Goal: Task Accomplishment & Management: Manage account settings

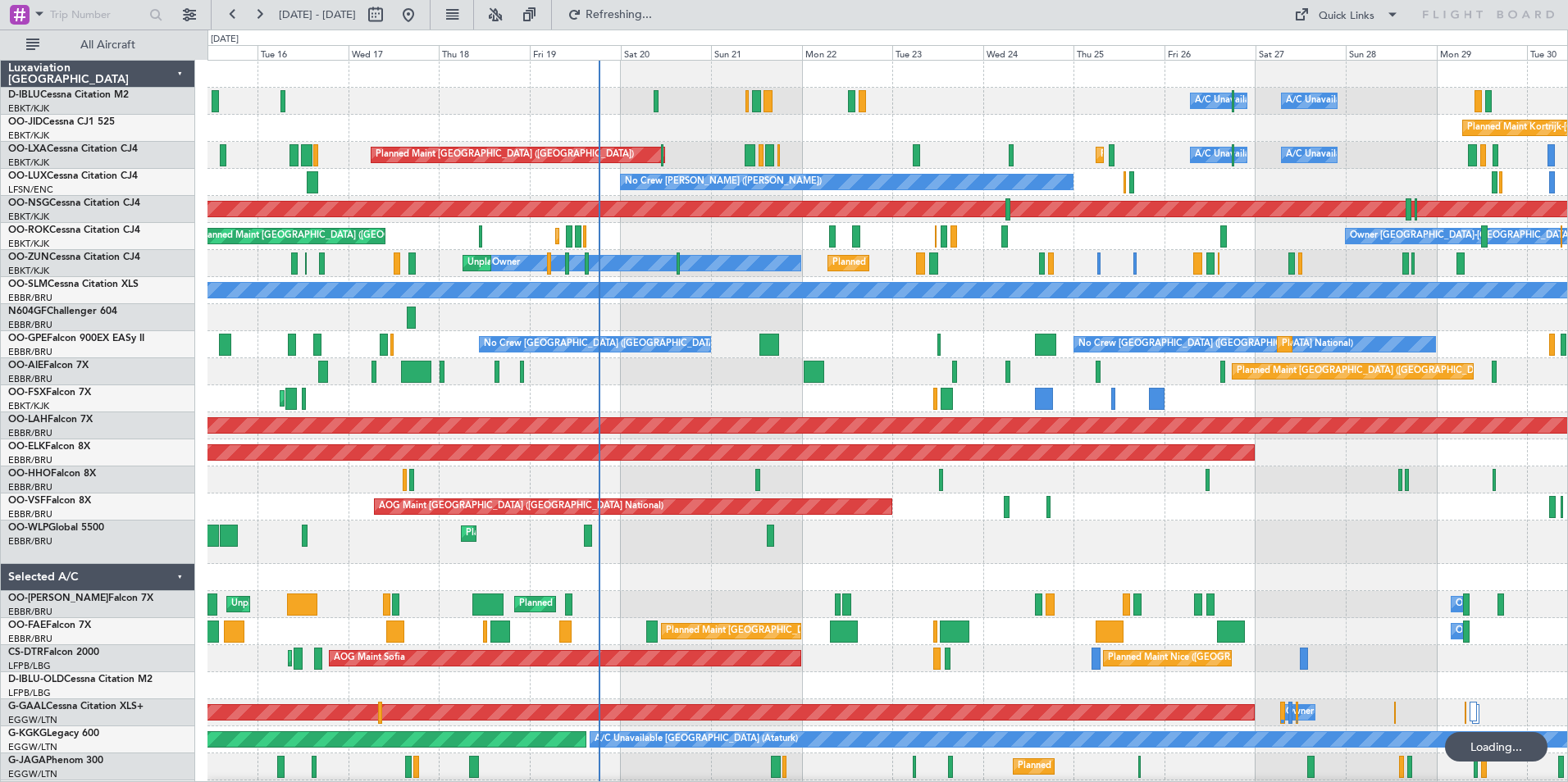
click at [810, 519] on div "A/C Unavailable [GEOGRAPHIC_DATA] ([GEOGRAPHIC_DATA] National) A/C Unavailable …" at bounding box center [887, 610] width 1360 height 1099
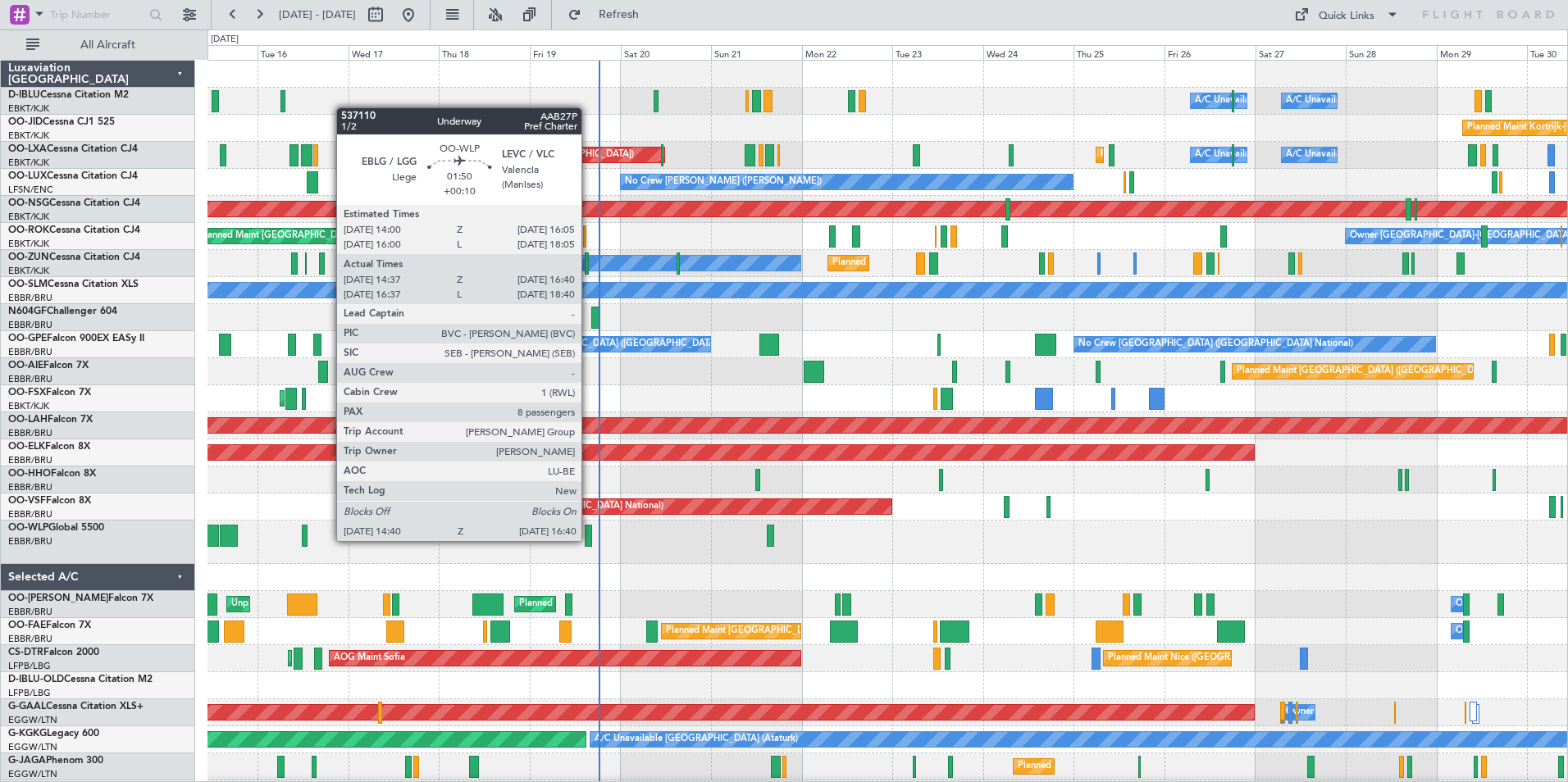
click at [589, 540] on div at bounding box center [588, 535] width 9 height 22
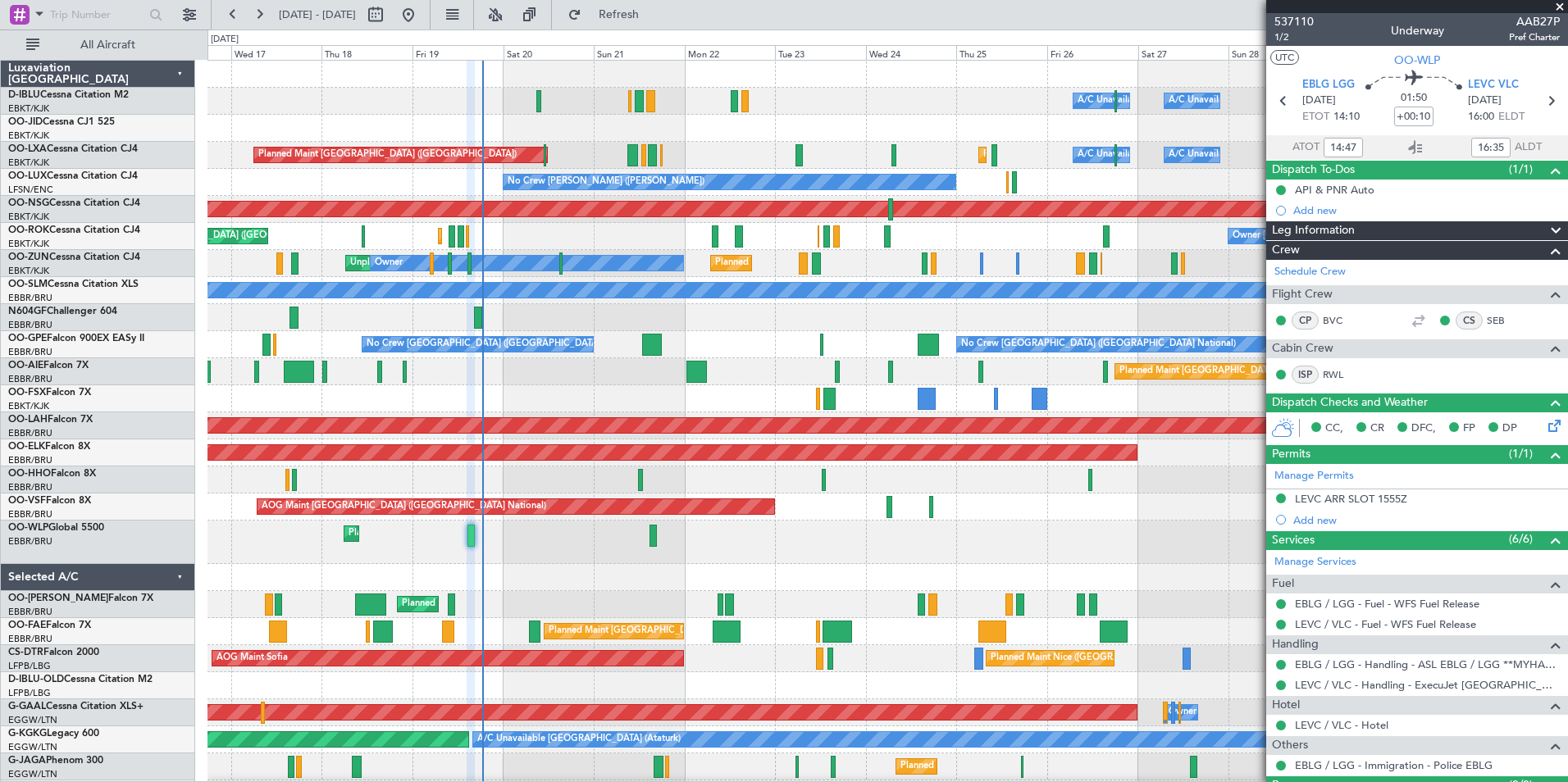
click at [664, 221] on div "Planned Maint [GEOGRAPHIC_DATA] ([GEOGRAPHIC_DATA])" at bounding box center [887, 209] width 1360 height 27
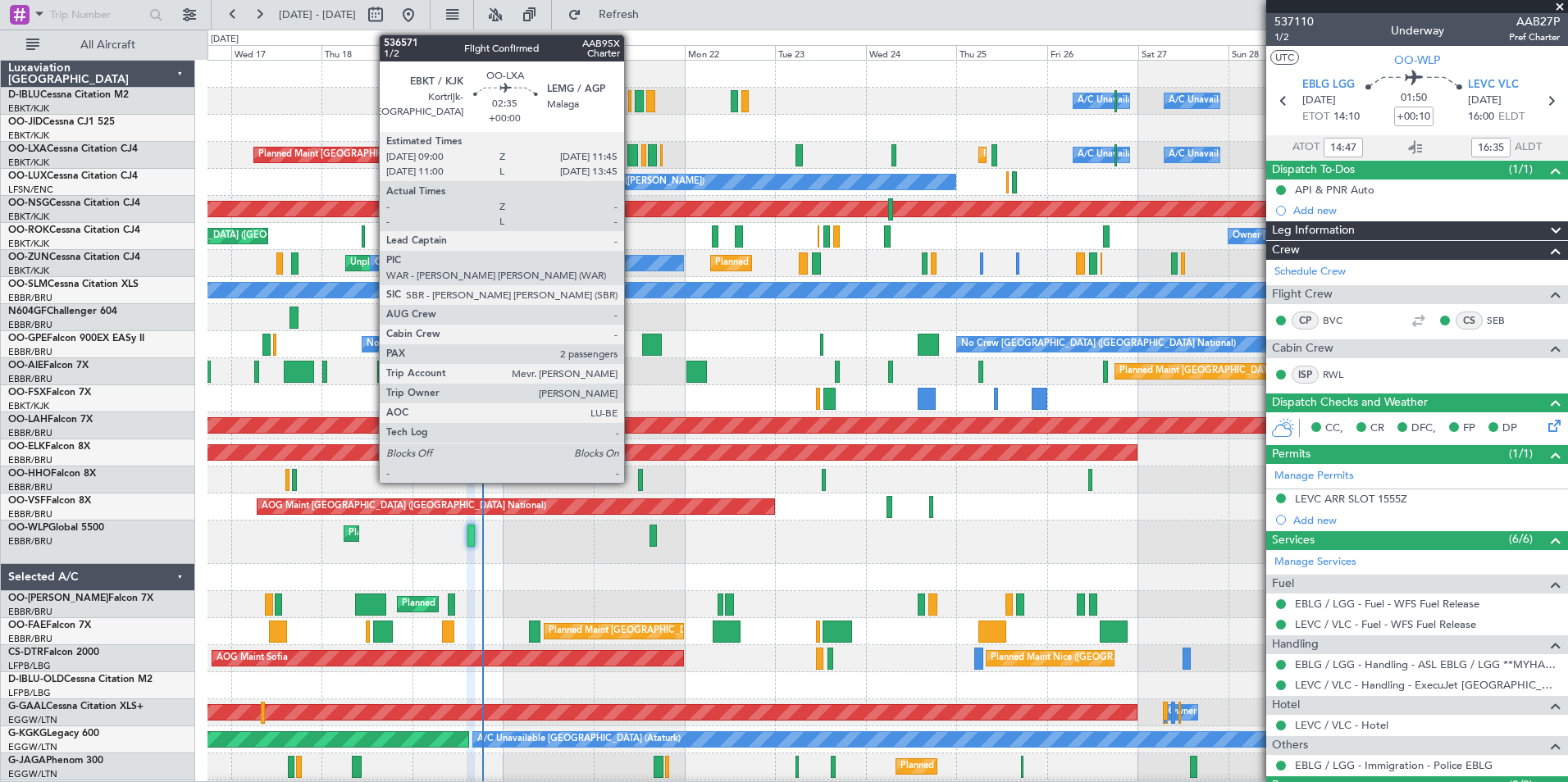
click at [632, 164] on div at bounding box center [632, 155] width 10 height 22
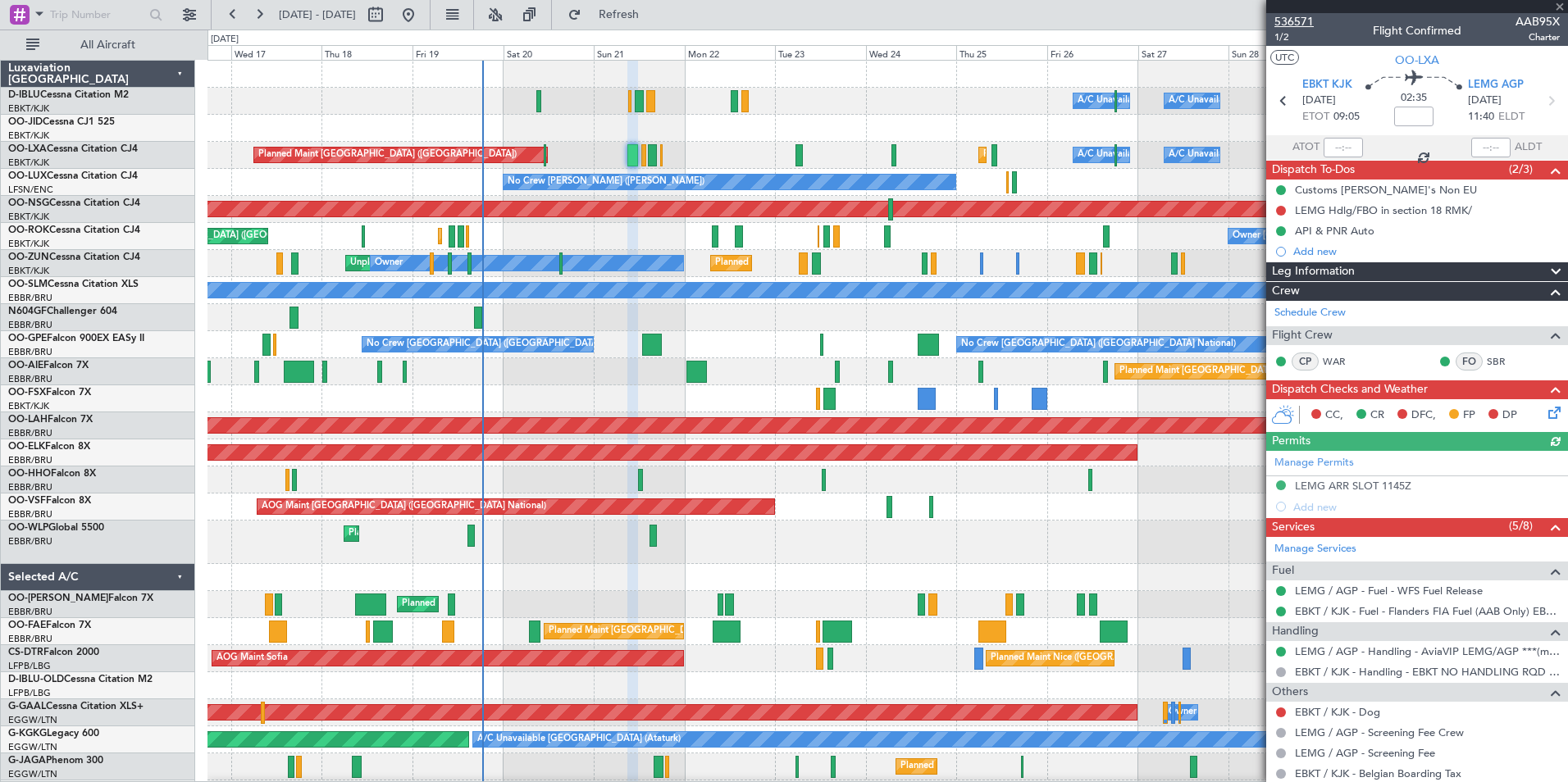
click at [1279, 20] on span "536571" at bounding box center [1294, 22] width 40 height 17
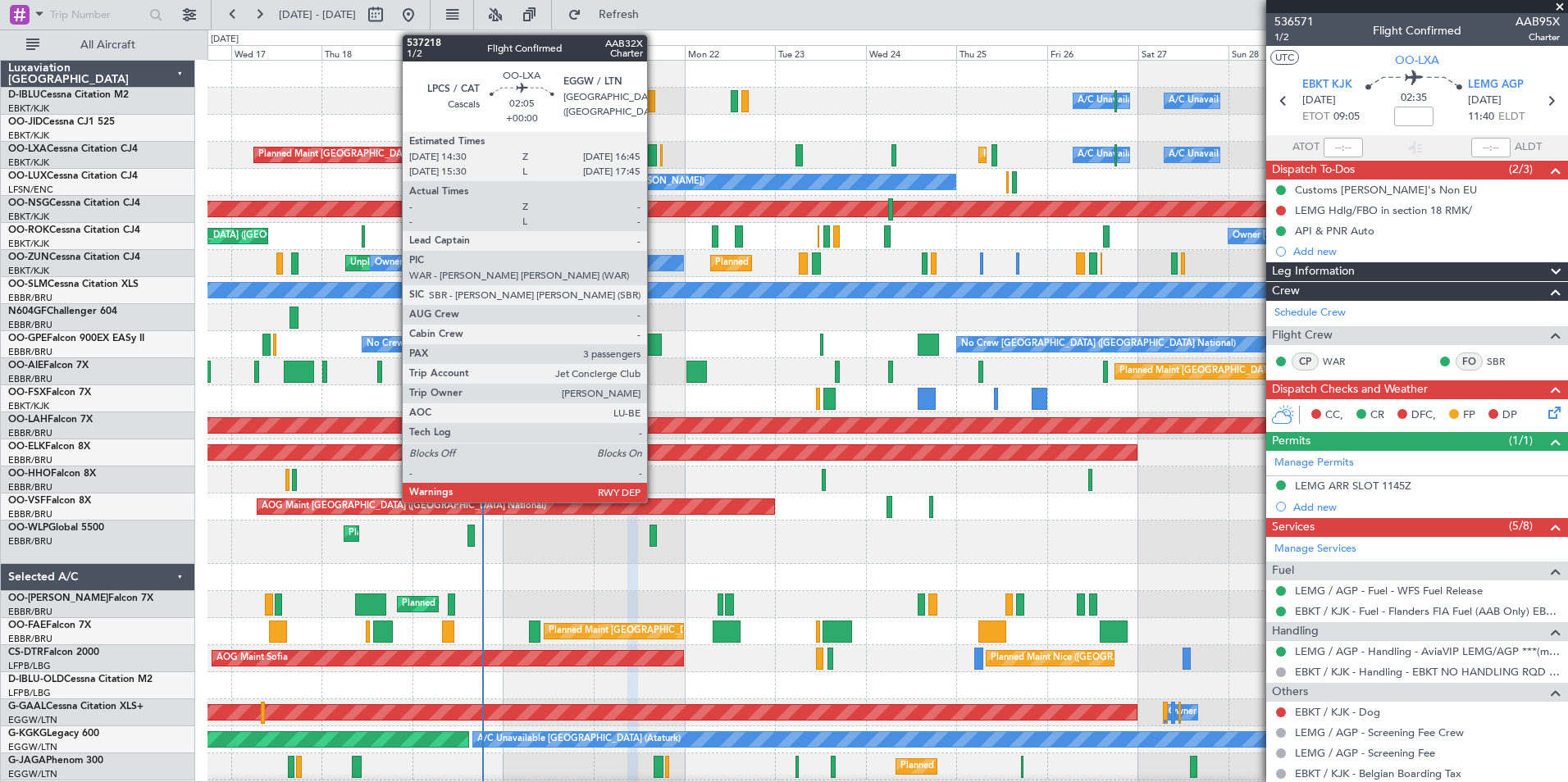
click at [653, 157] on div at bounding box center [653, 155] width 9 height 22
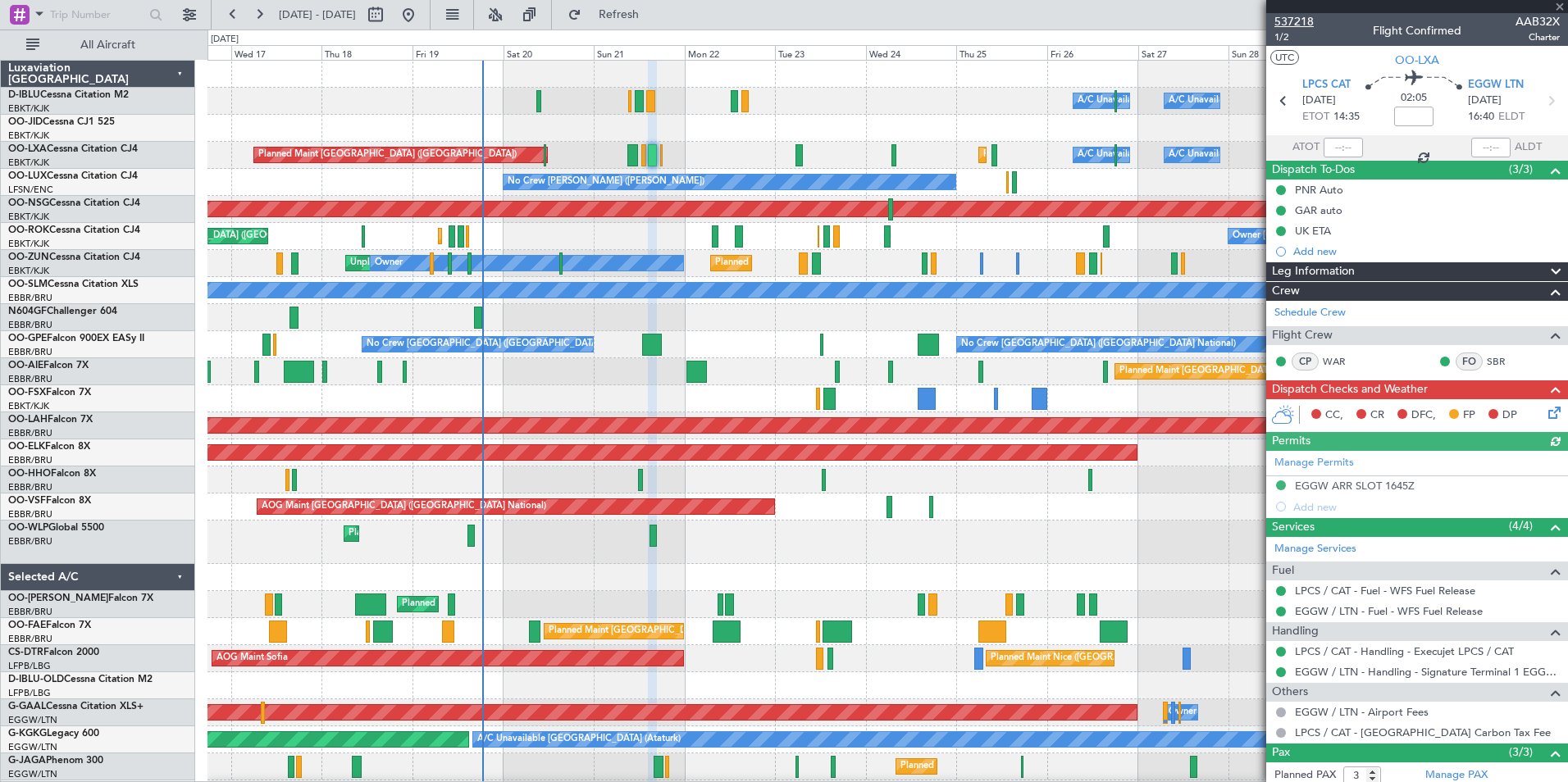
click at [1305, 26] on span "537218" at bounding box center [1294, 22] width 40 height 17
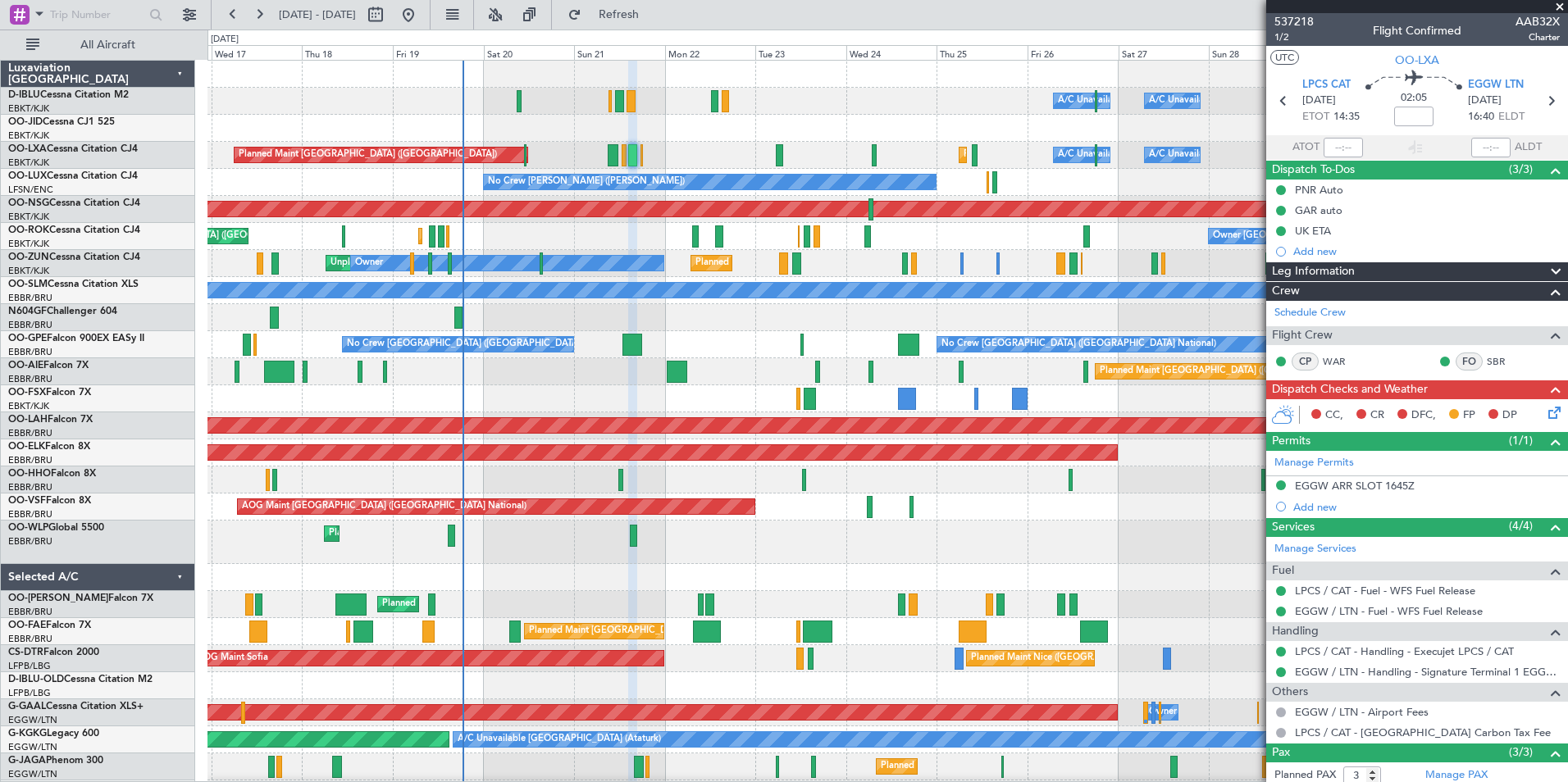
click at [819, 523] on div "A/C Unavailable [GEOGRAPHIC_DATA] ([GEOGRAPHIC_DATA] National) A/C Unavailable …" at bounding box center [887, 610] width 1360 height 1099
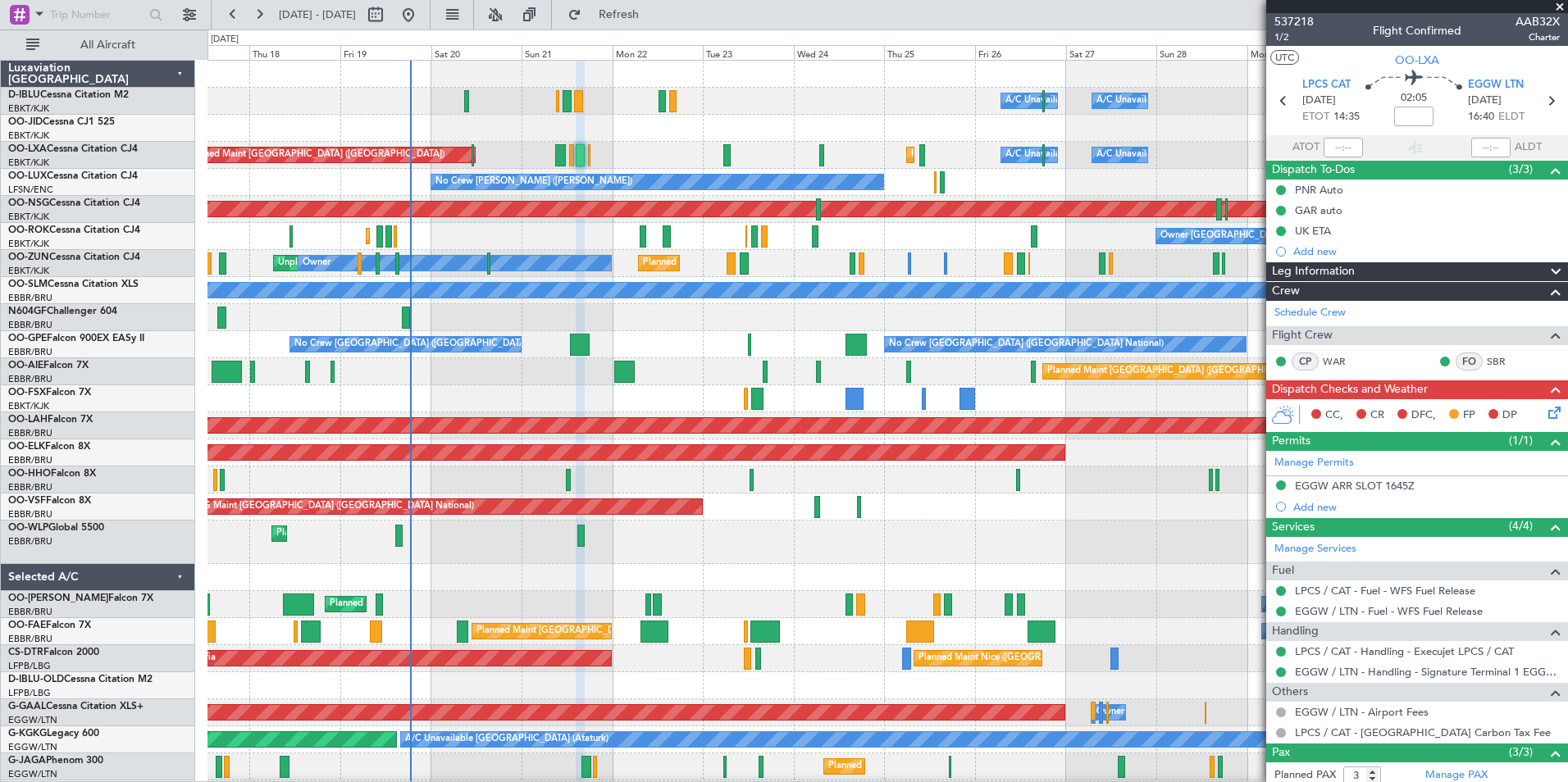
click at [664, 533] on div "A/C Unavailable [GEOGRAPHIC_DATA] ([GEOGRAPHIC_DATA] National) A/C Unavailable …" at bounding box center [887, 610] width 1360 height 1099
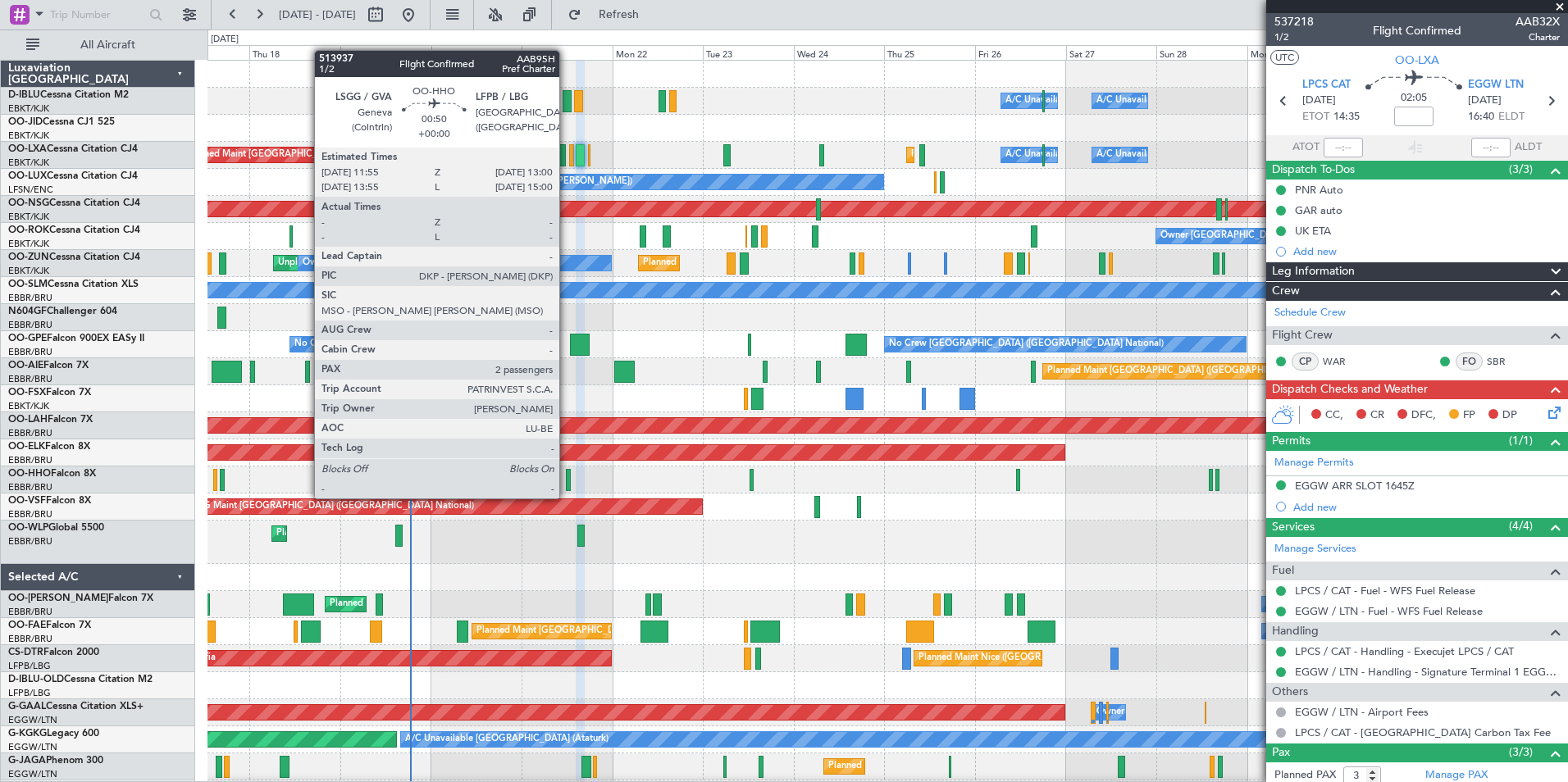
click at [566, 482] on div at bounding box center [567, 479] width 4 height 22
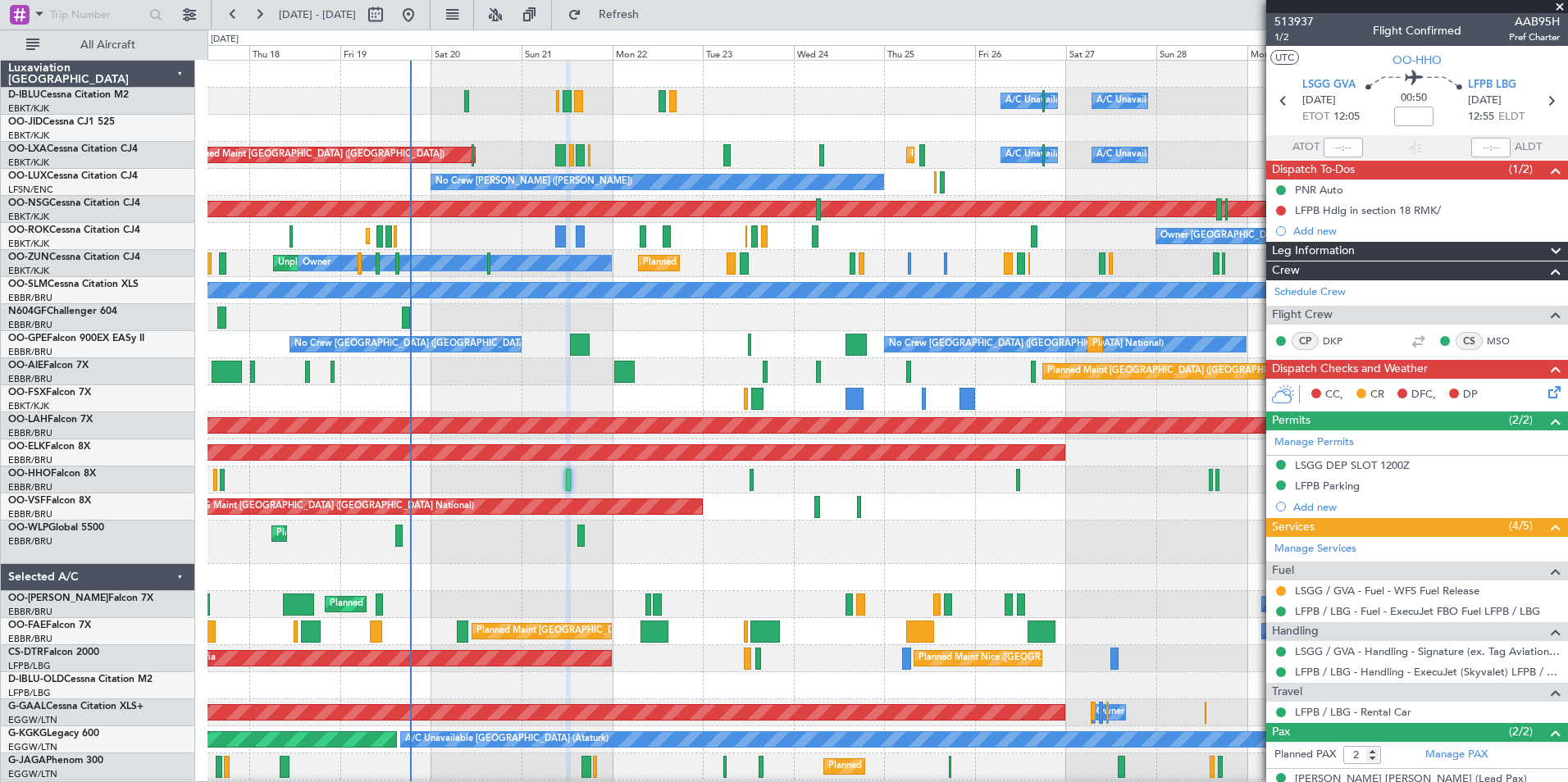
click at [690, 543] on div "Planned Maint Liege" at bounding box center [887, 543] width 1360 height 43
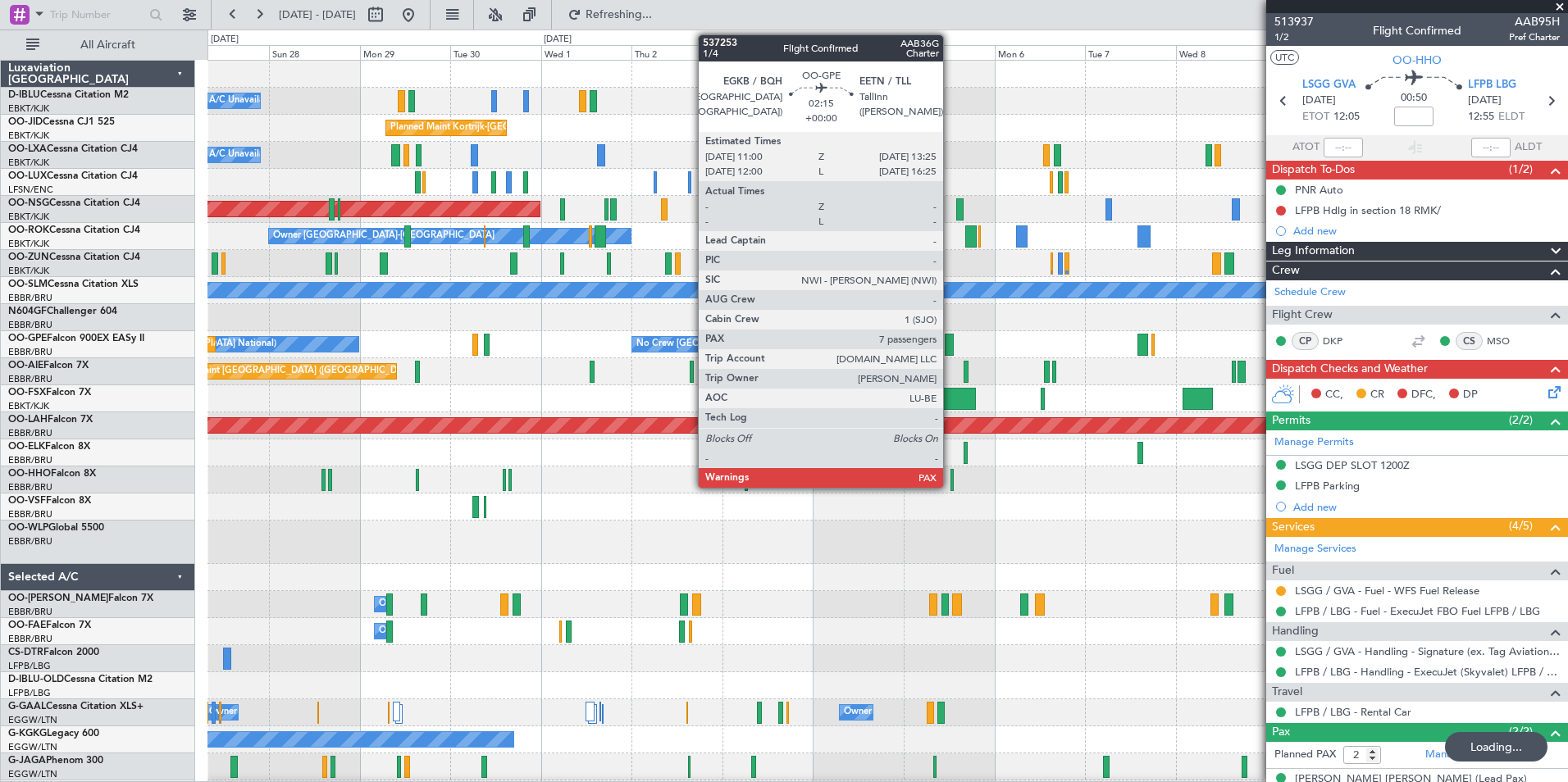
click at [950, 340] on div at bounding box center [950, 344] width 9 height 22
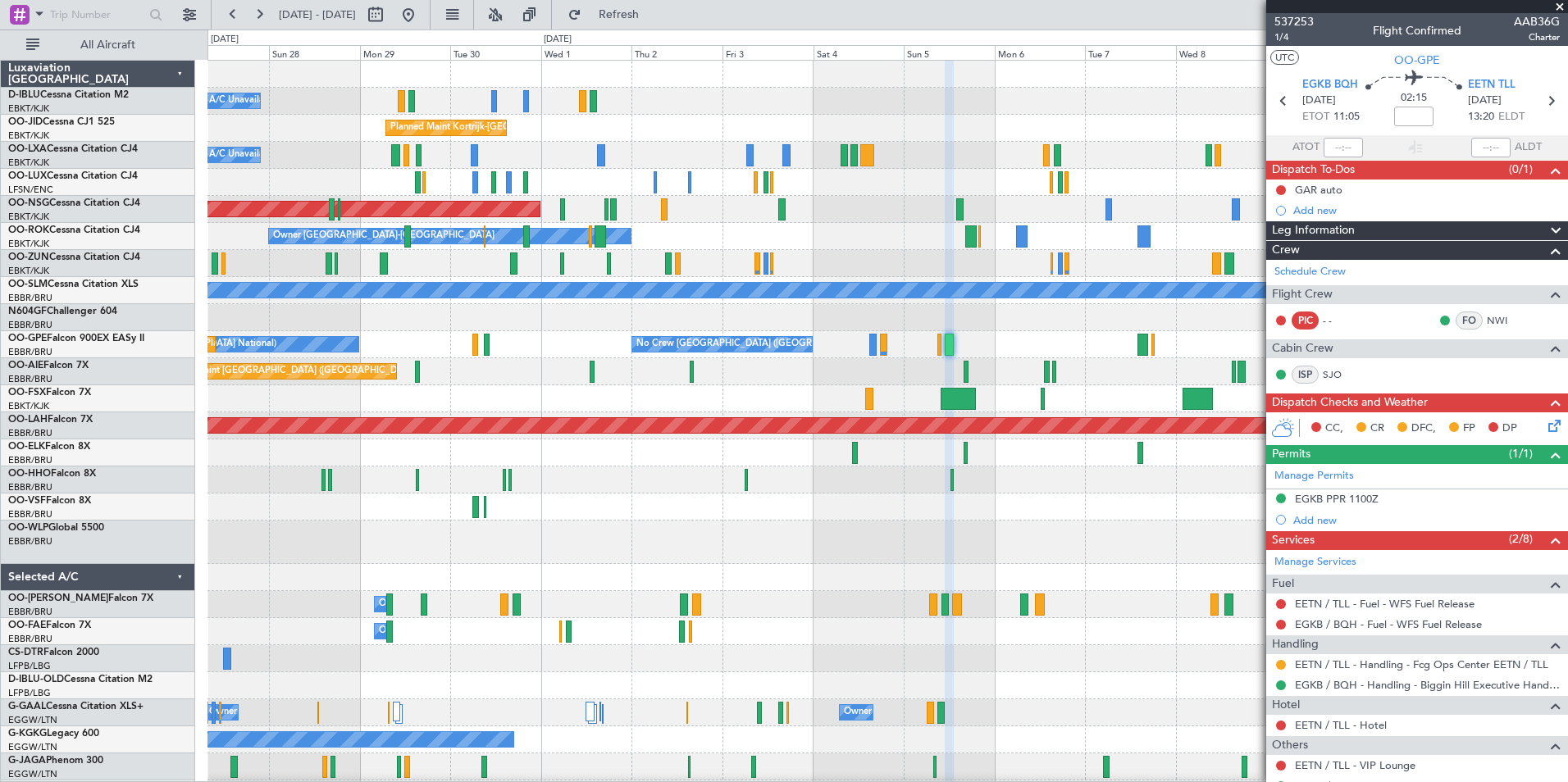
scroll to position [122, 0]
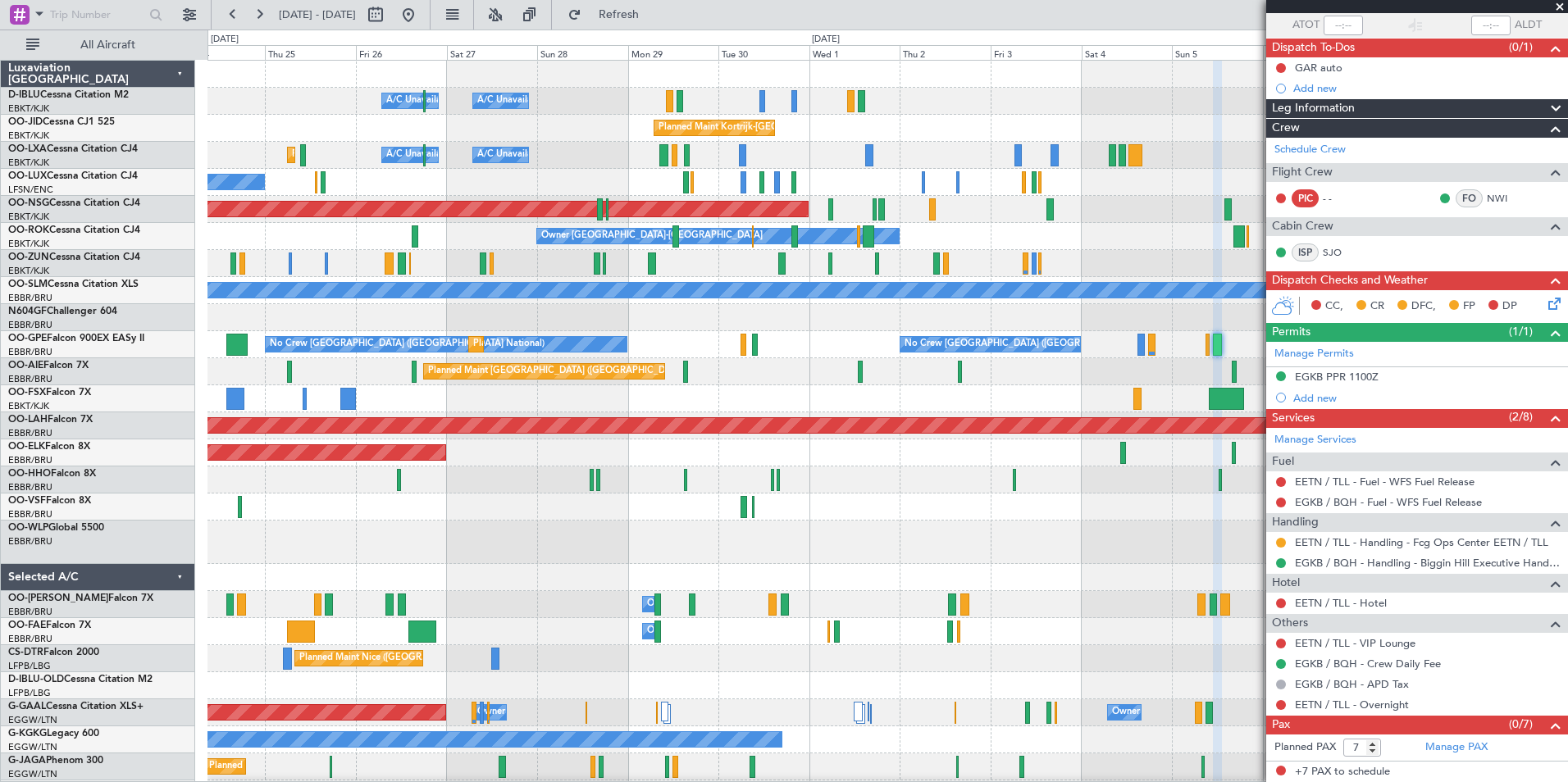
click at [1011, 509] on div "AOG Maint [GEOGRAPHIC_DATA] ([GEOGRAPHIC_DATA] National)" at bounding box center [887, 507] width 1360 height 27
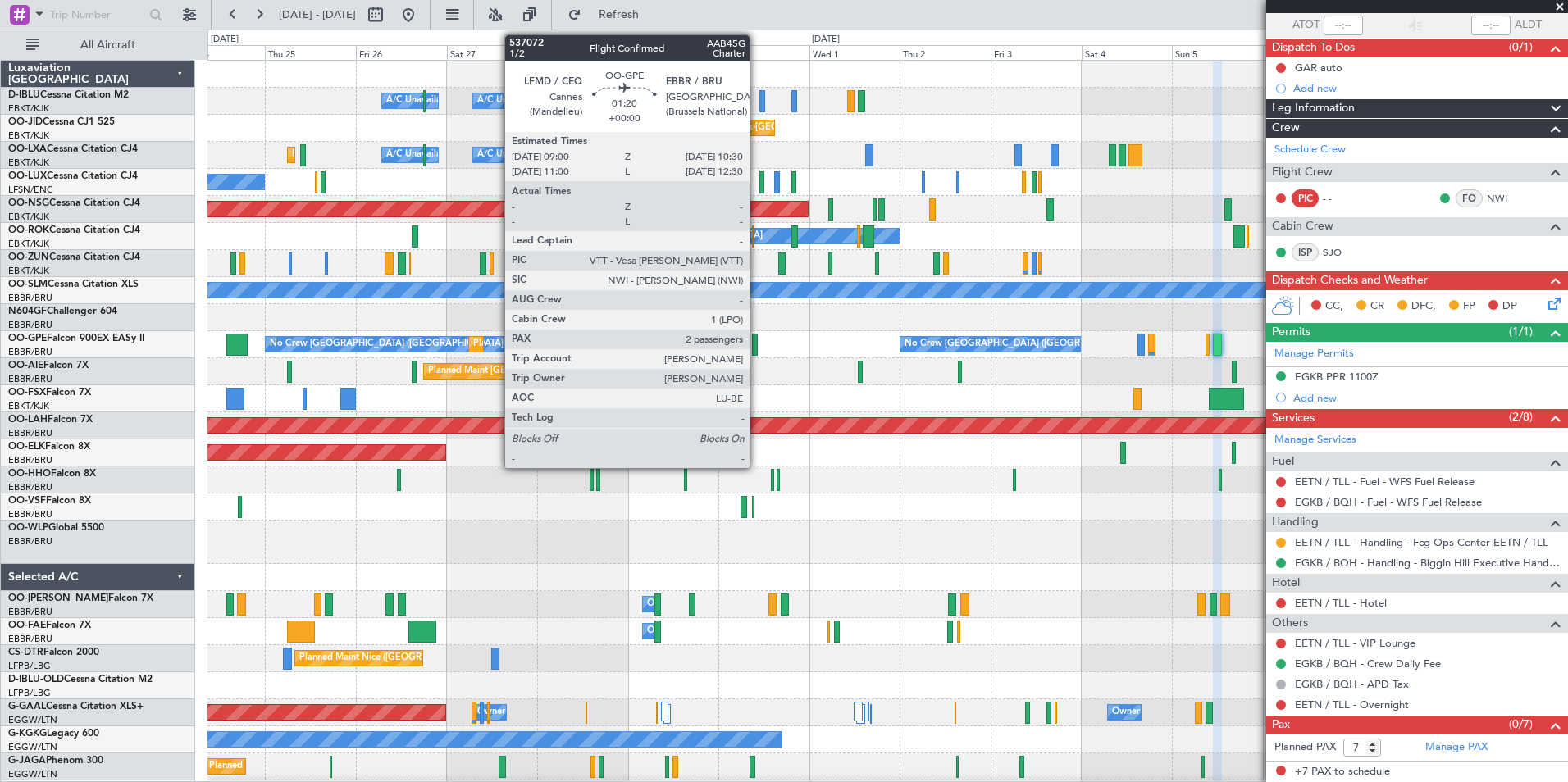
click at [757, 345] on div at bounding box center [755, 344] width 6 height 22
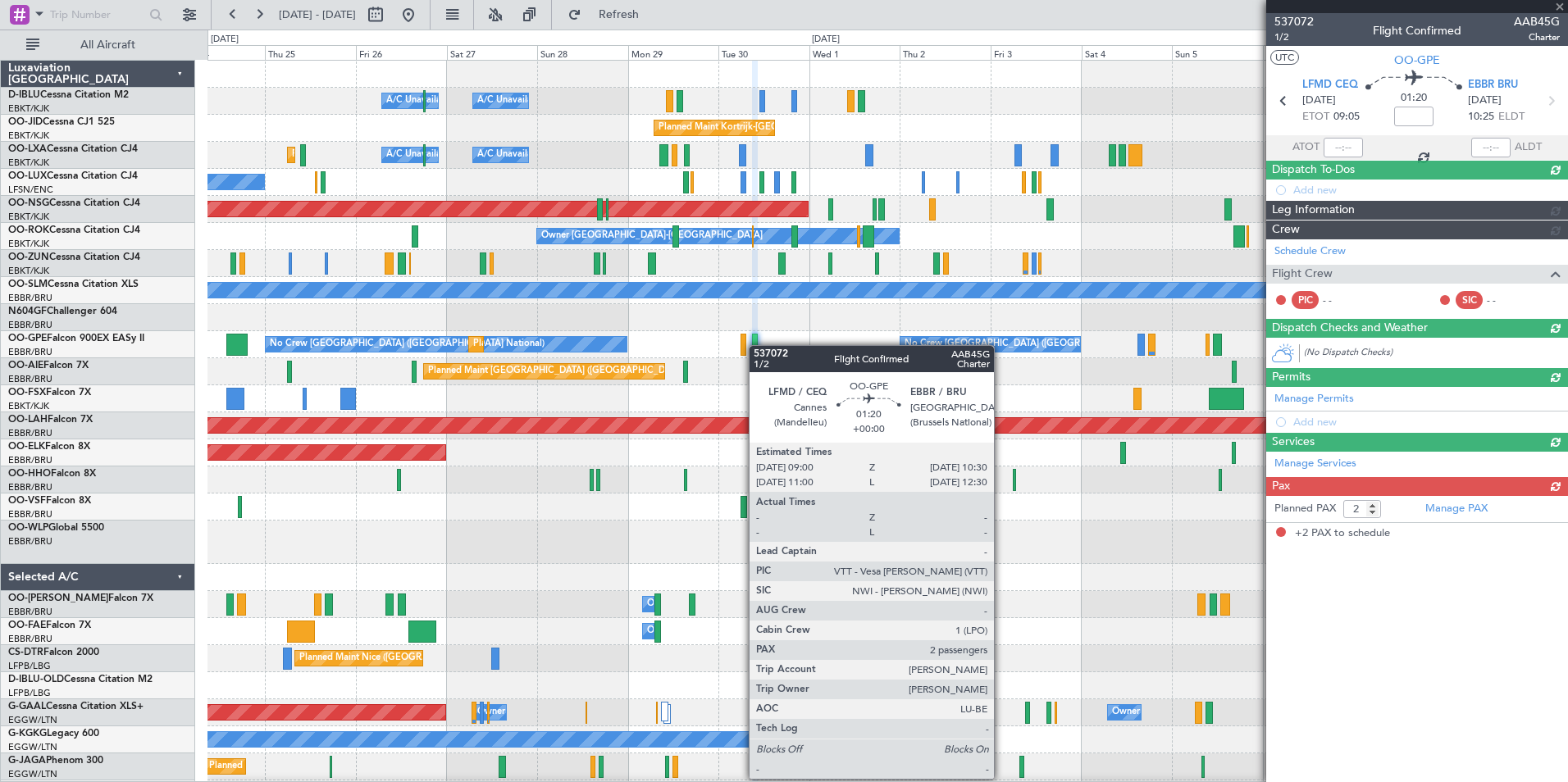
scroll to position [0, 0]
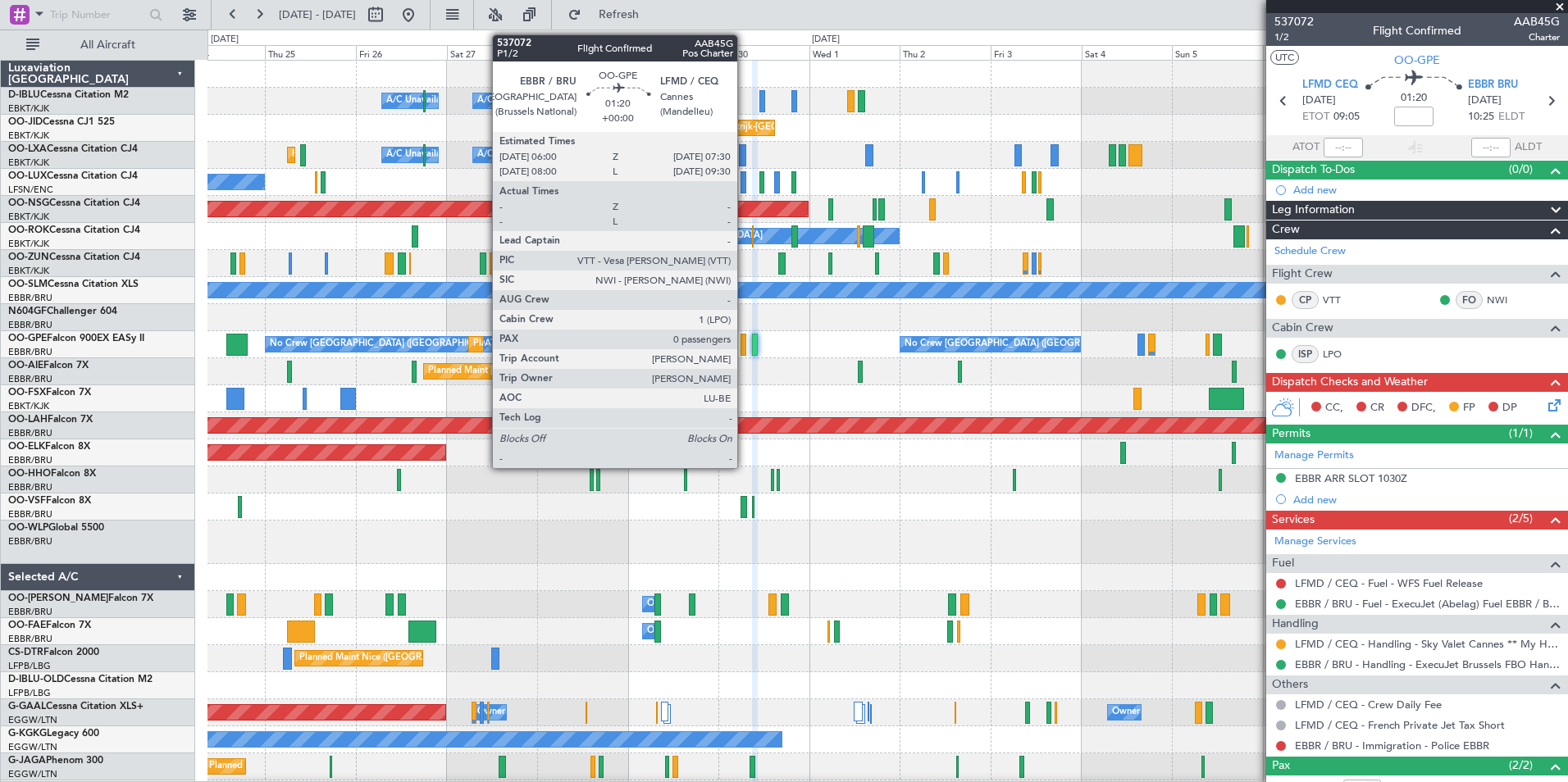
click at [744, 349] on div at bounding box center [743, 344] width 6 height 22
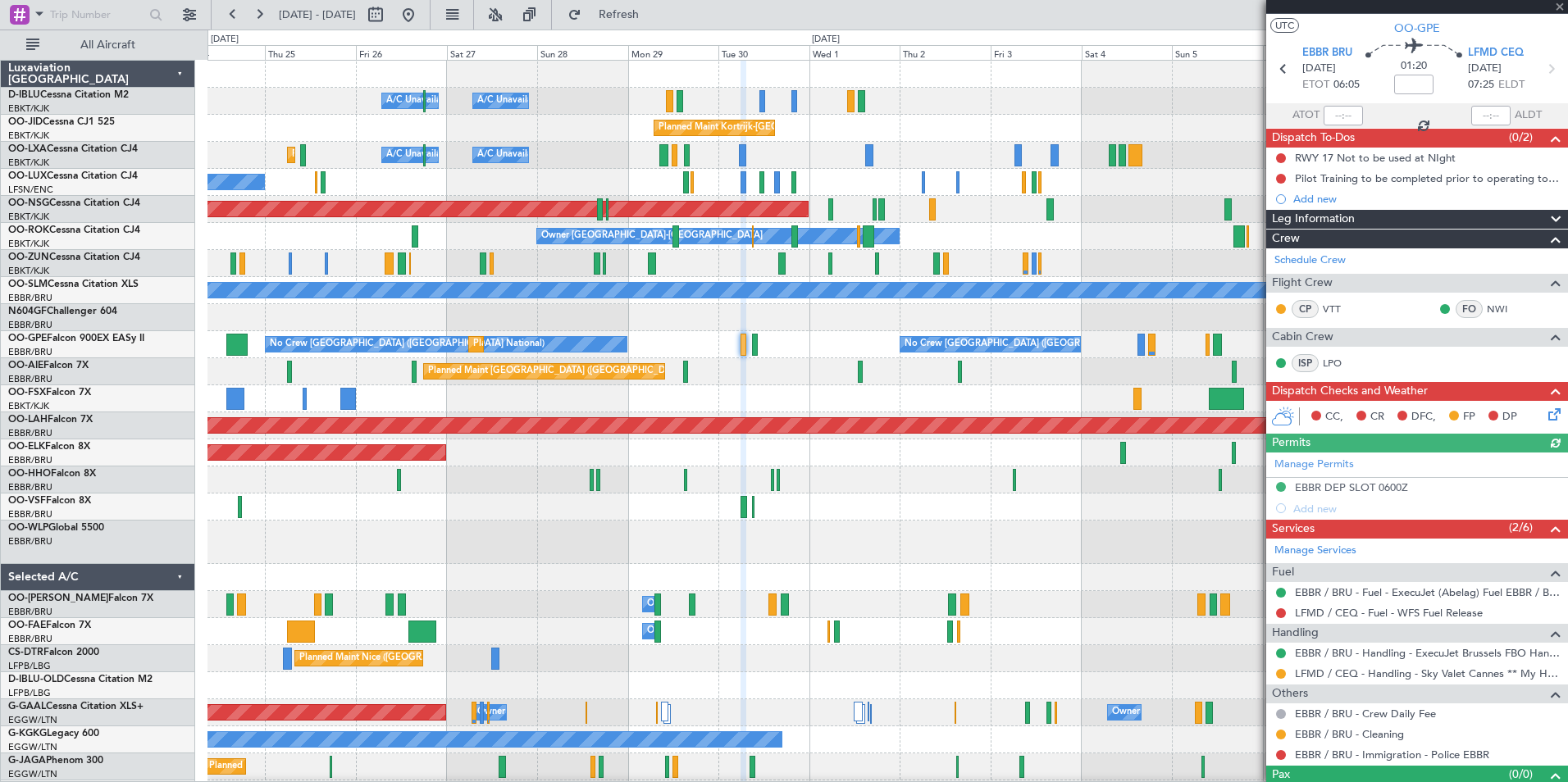
scroll to position [61, 0]
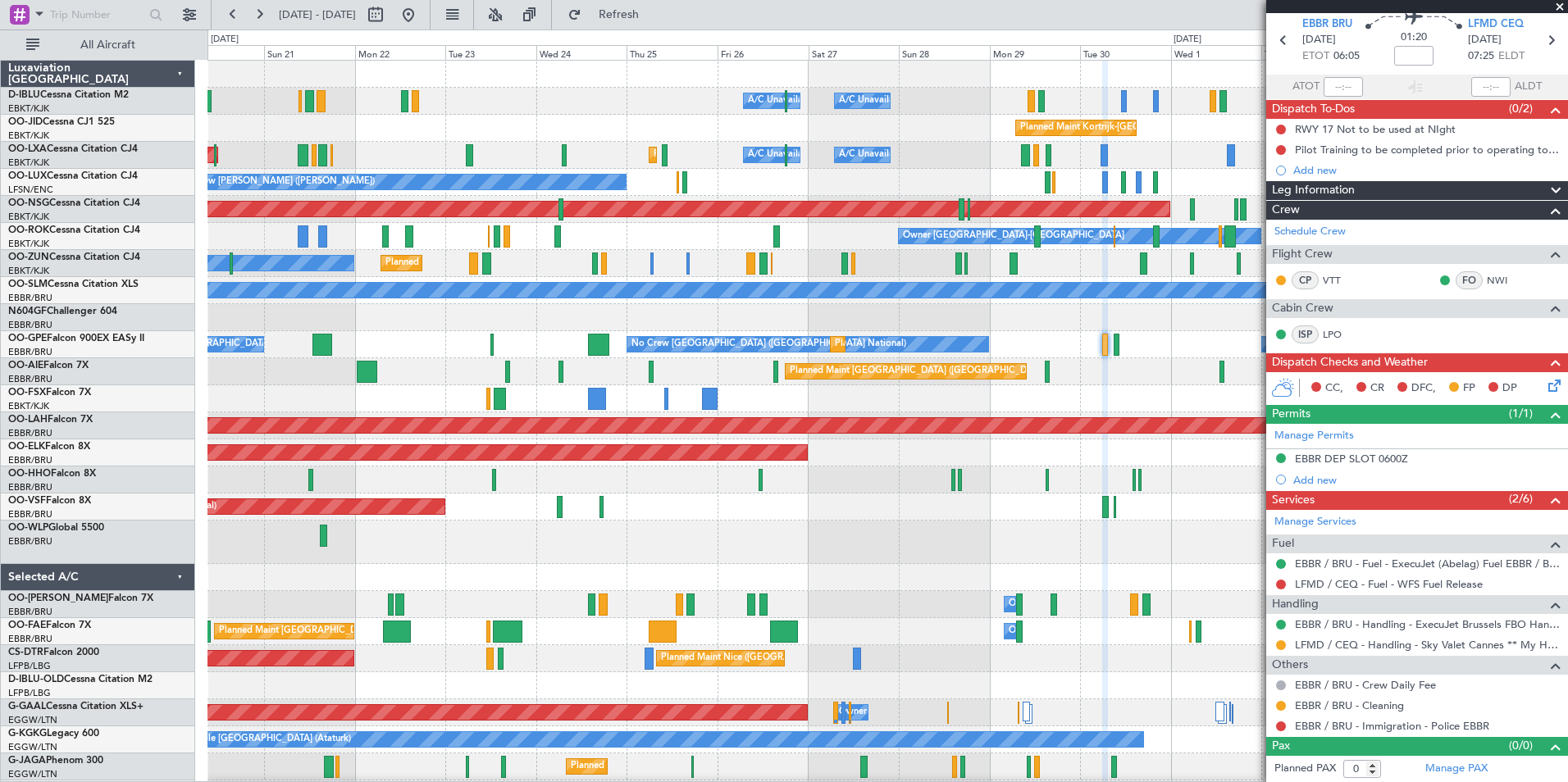
click at [1141, 577] on div "A/C Unavailable [GEOGRAPHIC_DATA] ([GEOGRAPHIC_DATA] National) A/C Unavailable …" at bounding box center [887, 582] width 1360 height 1045
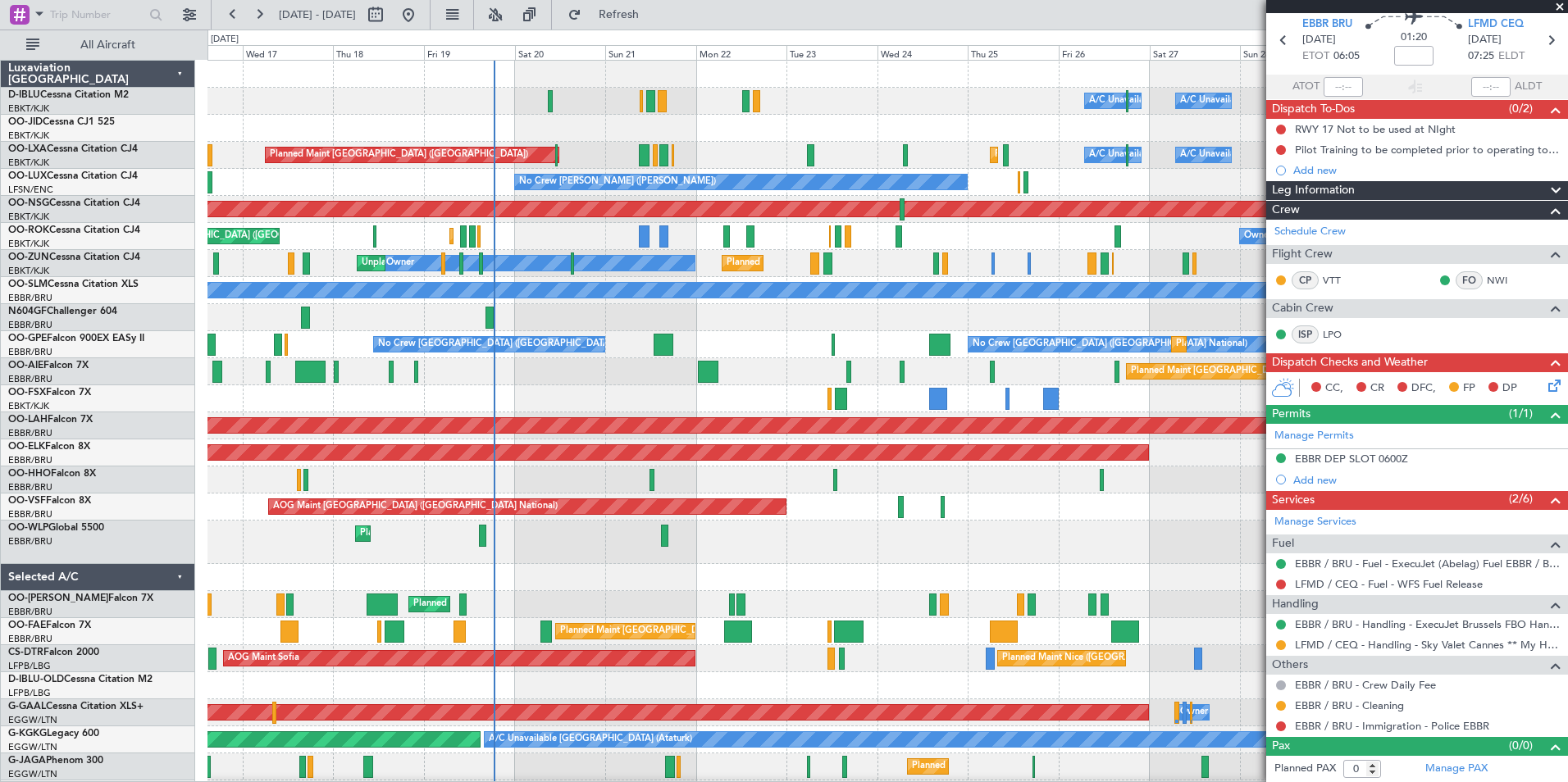
click at [33, 581] on div "A/C Unavailable [GEOGRAPHIC_DATA] ([GEOGRAPHIC_DATA] National) A/C Unavailable …" at bounding box center [784, 406] width 1568 height 753
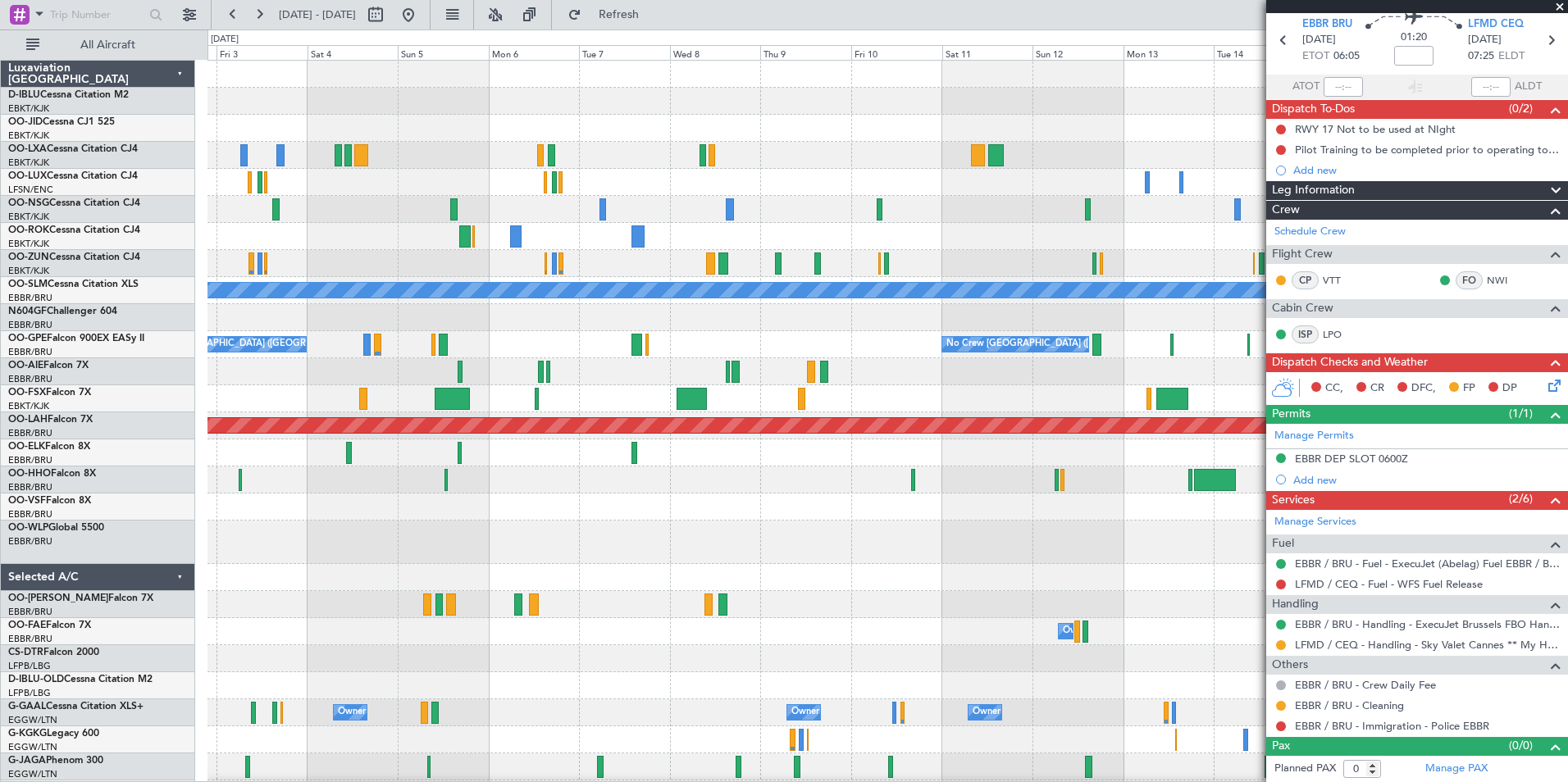
click at [198, 566] on div "Planned Maint Kortrijk-[GEOGRAPHIC_DATA] Planned Maint [GEOGRAPHIC_DATA] ([GEOG…" at bounding box center [784, 406] width 1568 height 753
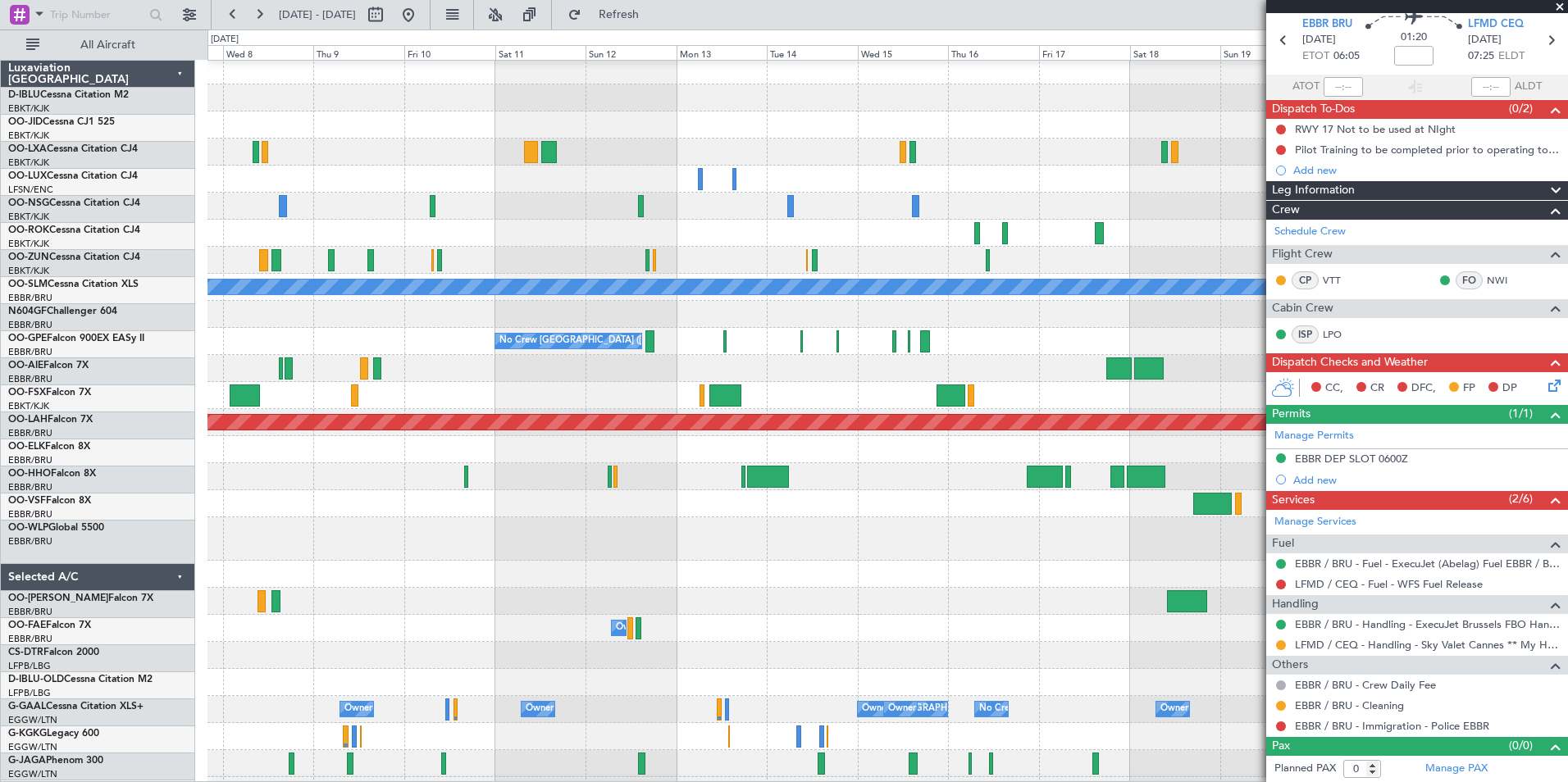
scroll to position [3, 0]
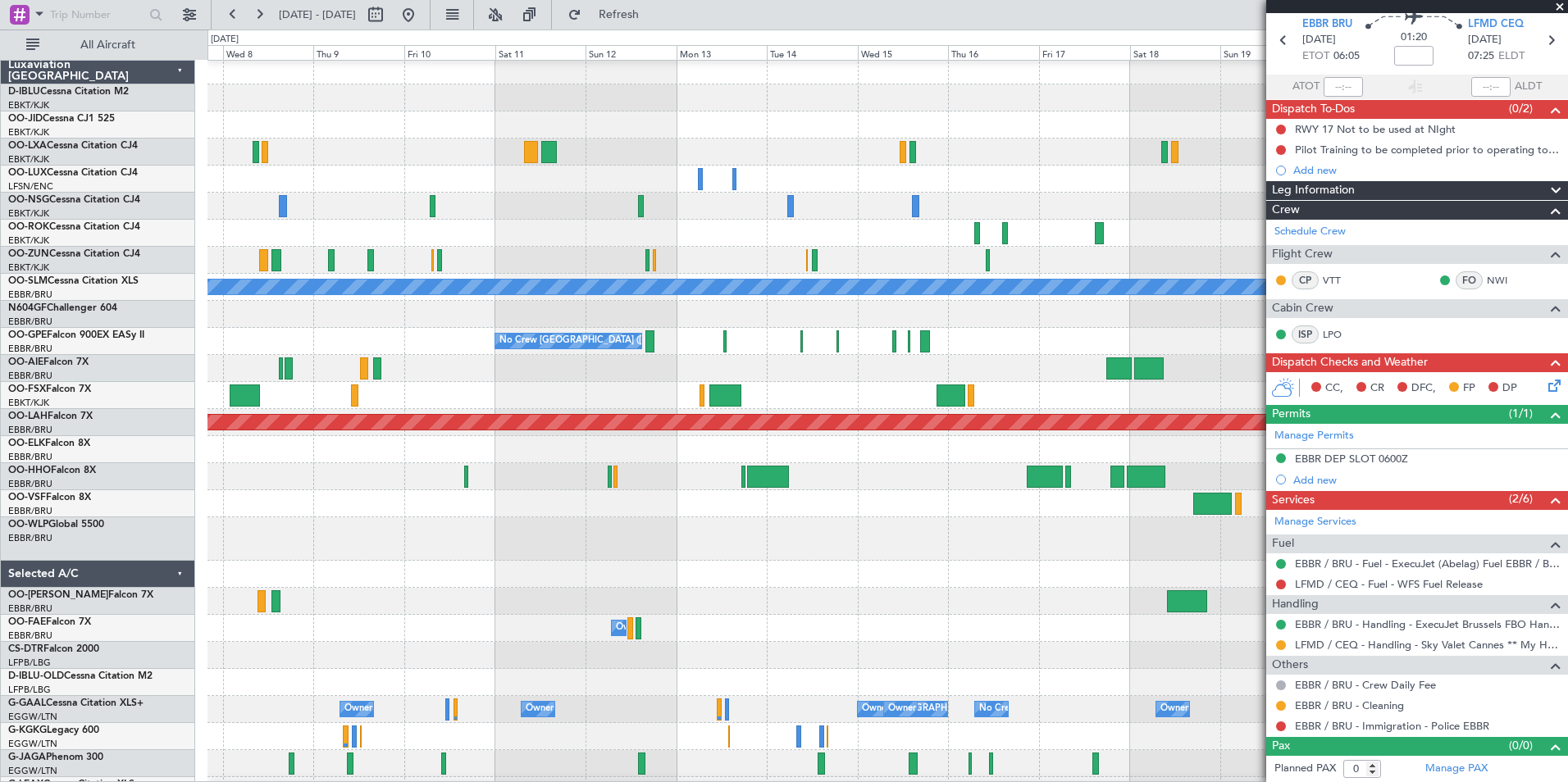
click at [425, 596] on div at bounding box center [887, 601] width 1360 height 27
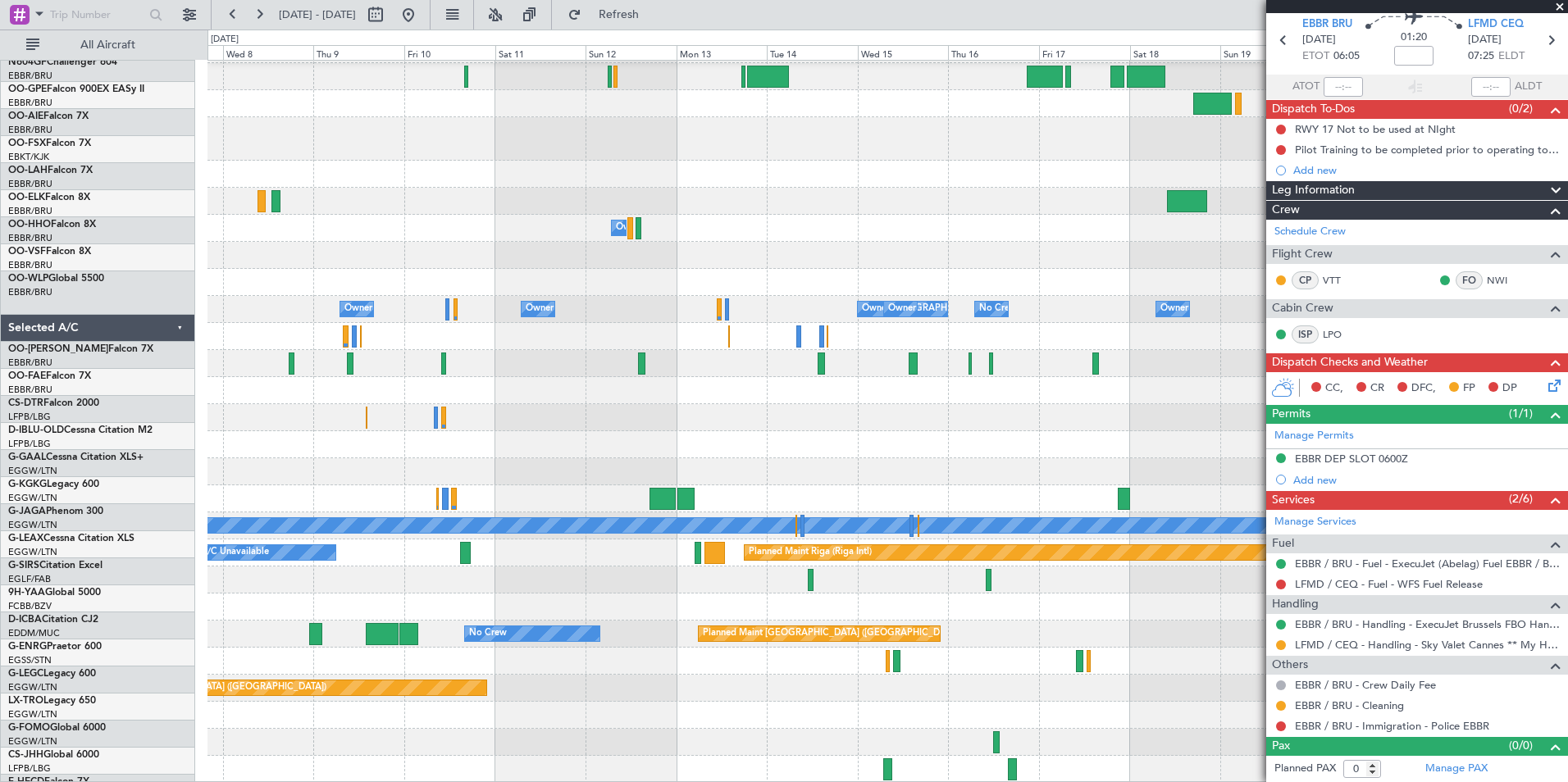
scroll to position [404, 0]
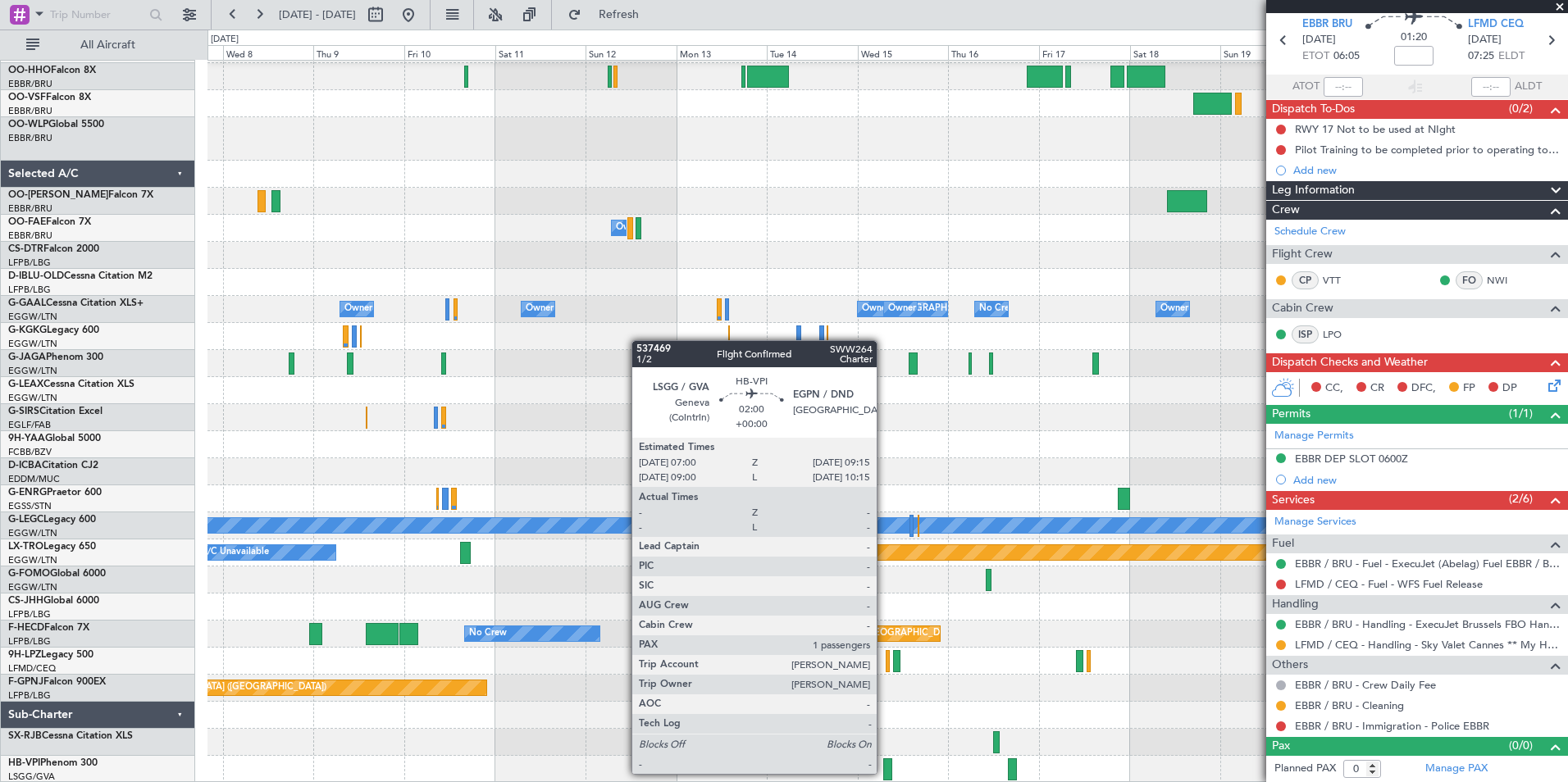
click at [884, 773] on div at bounding box center [888, 769] width 9 height 22
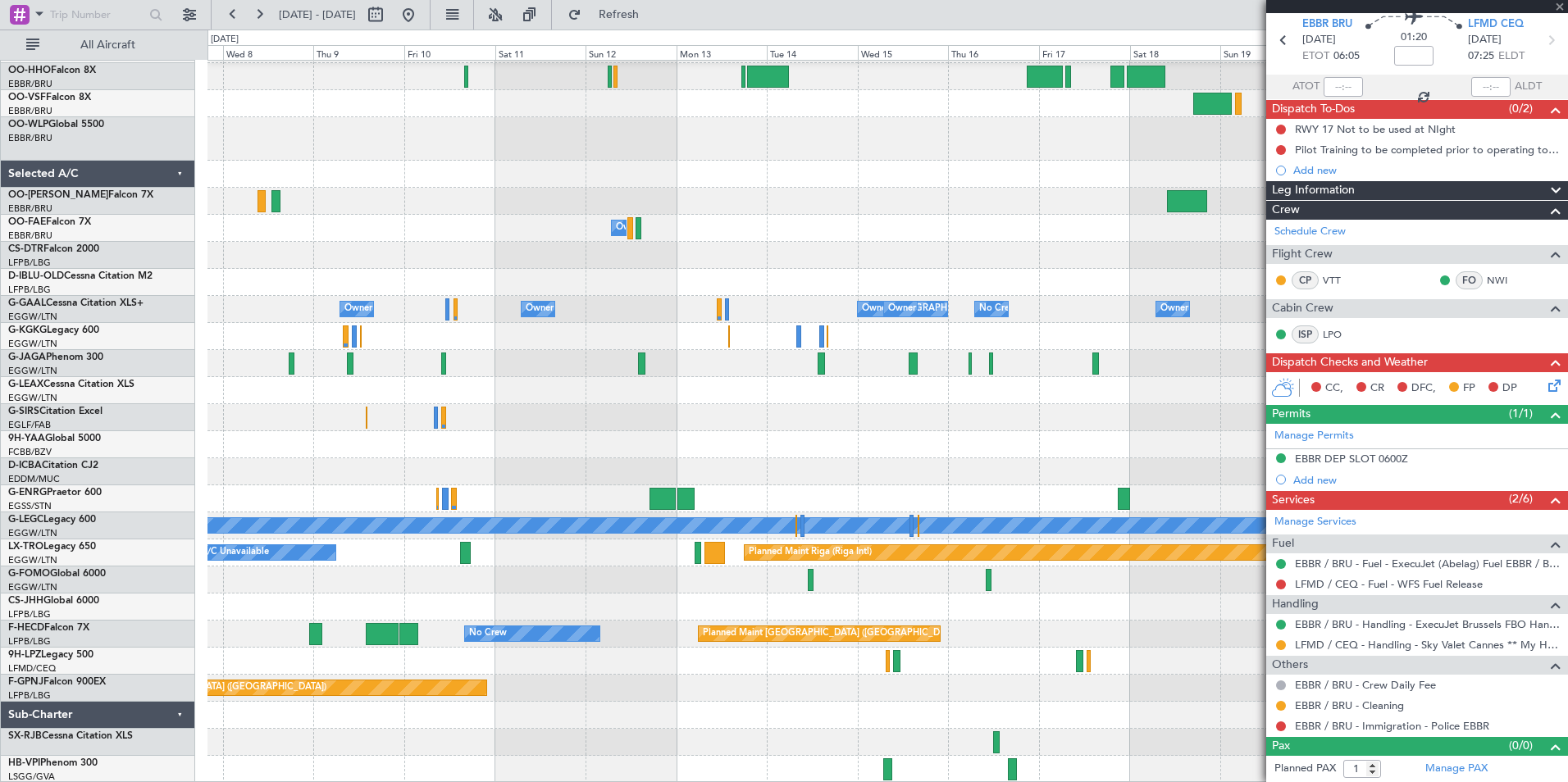
scroll to position [0, 0]
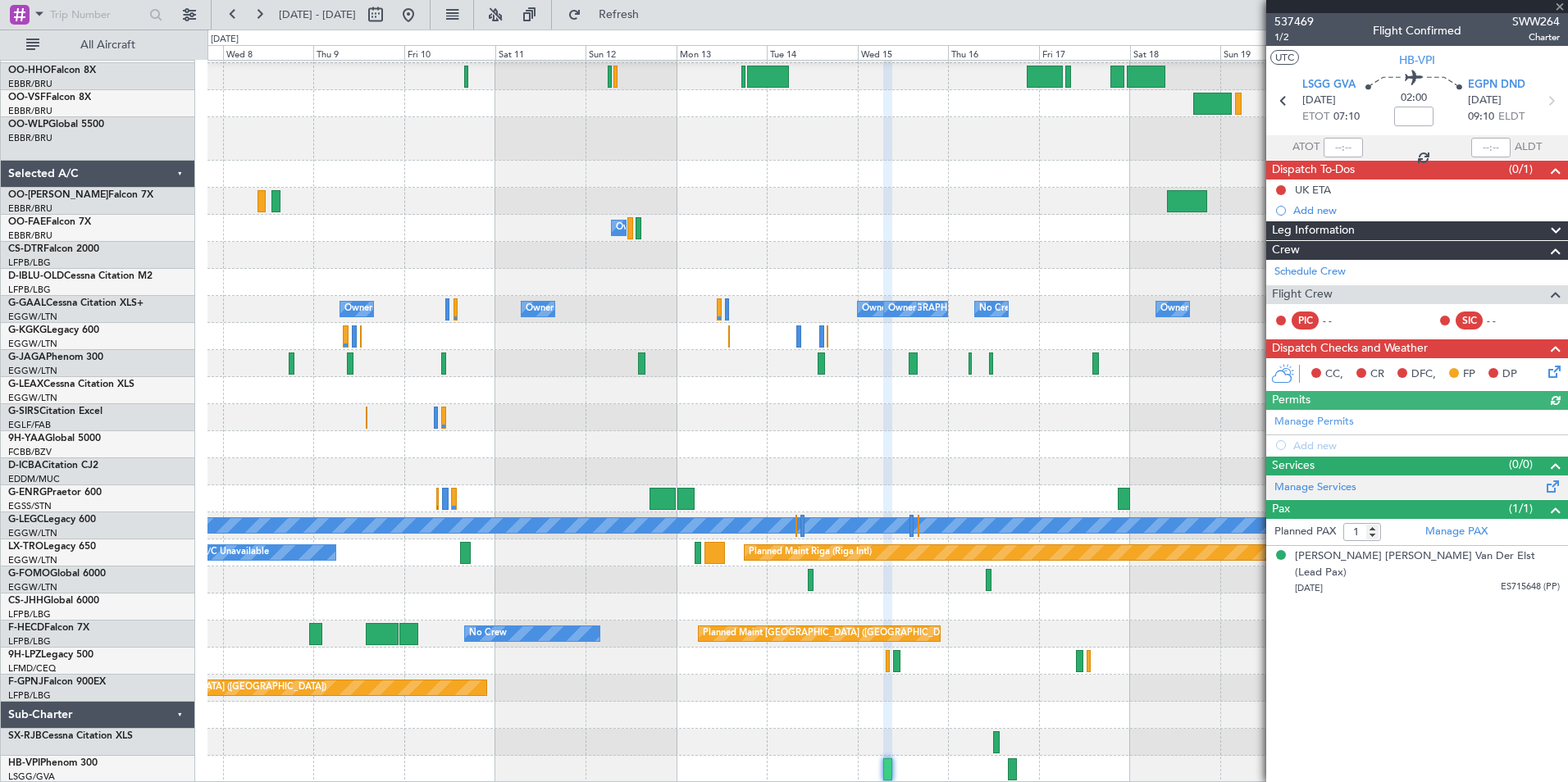
click at [1319, 495] on div "Manage Services" at bounding box center [1417, 488] width 302 height 25
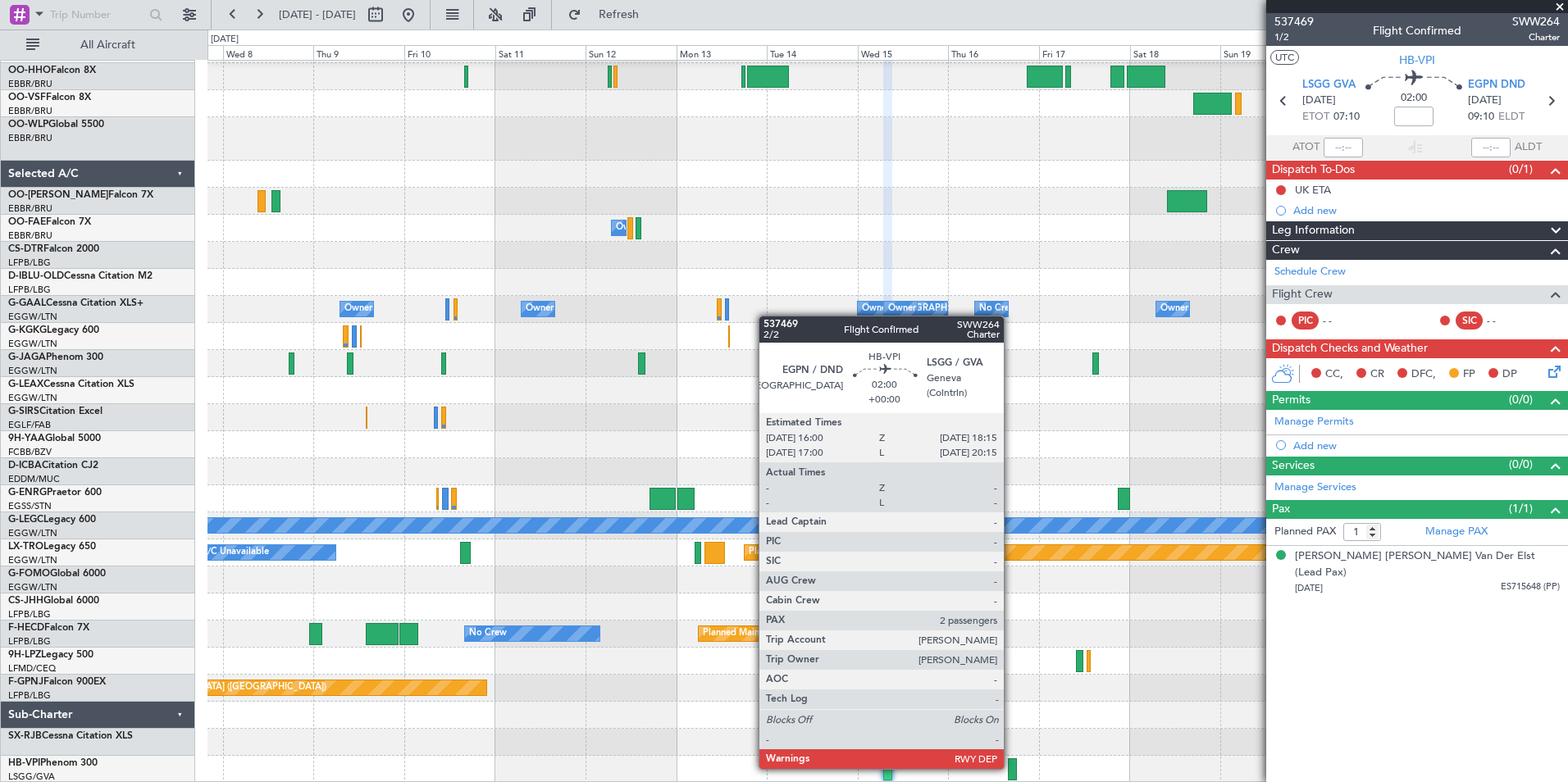
click at [1011, 768] on div at bounding box center [1013, 769] width 9 height 22
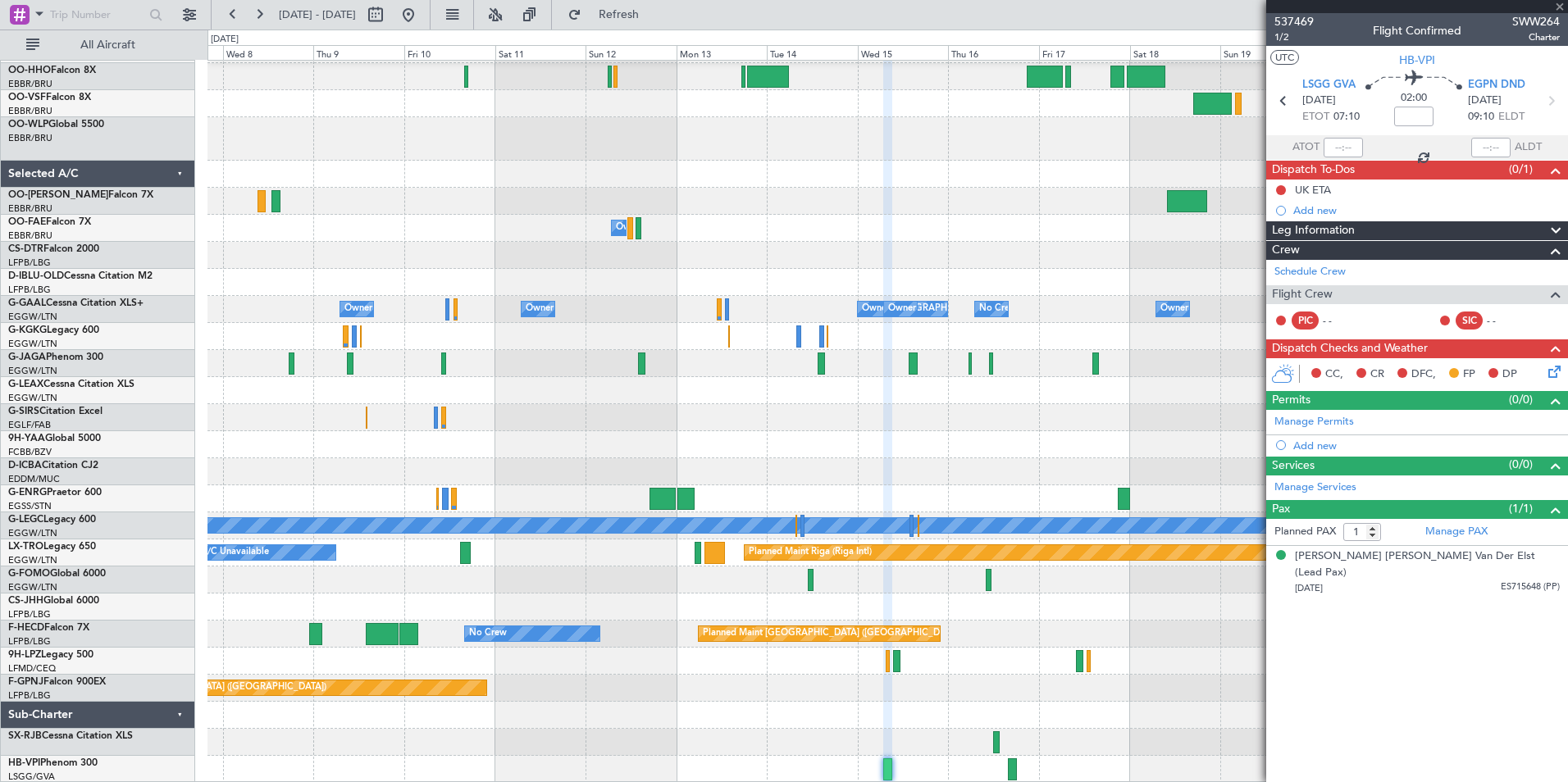
type input "2"
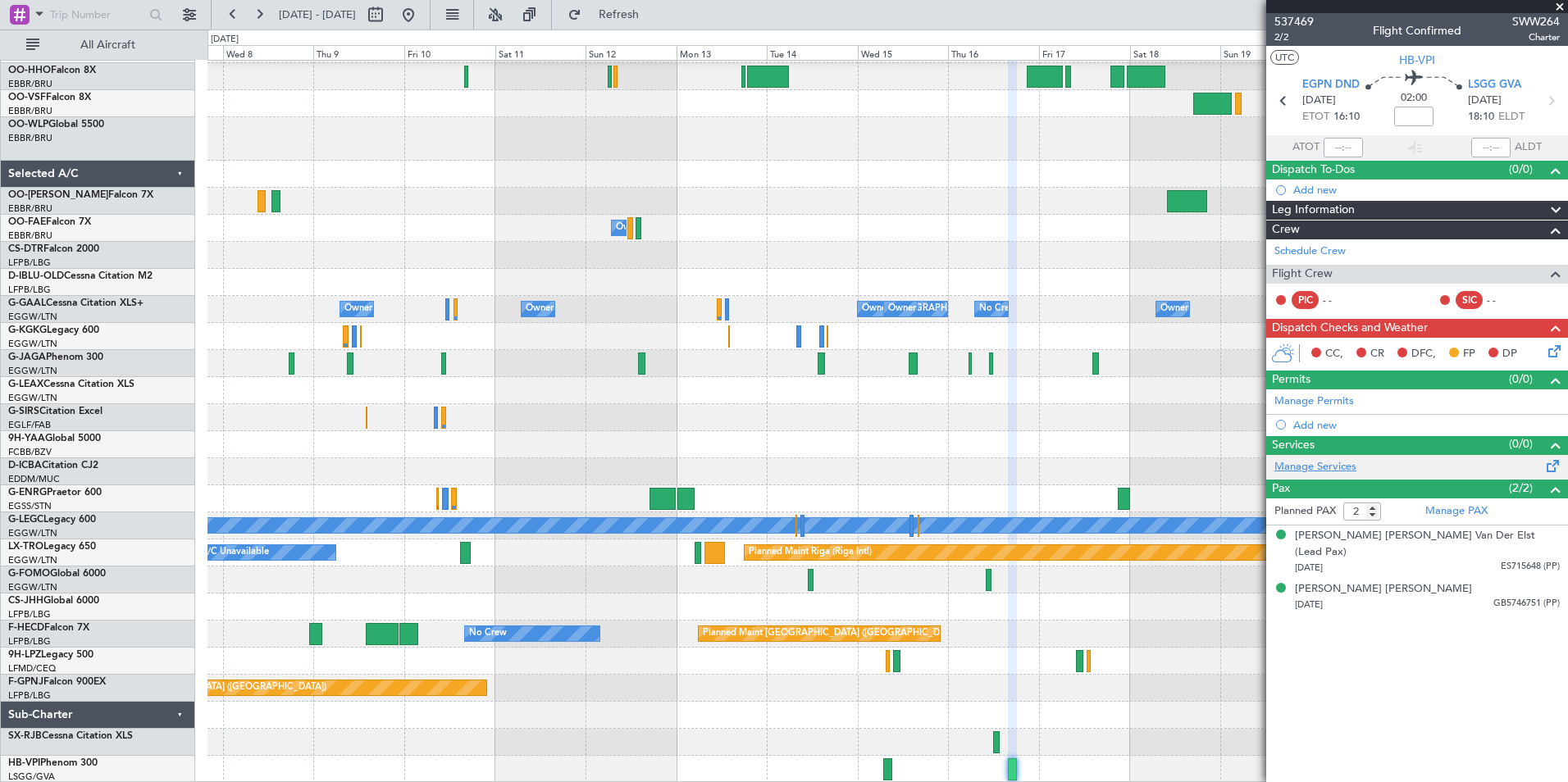
click at [1309, 462] on link "Manage Services" at bounding box center [1315, 467] width 82 height 16
click at [422, 23] on button at bounding box center [409, 15] width 26 height 26
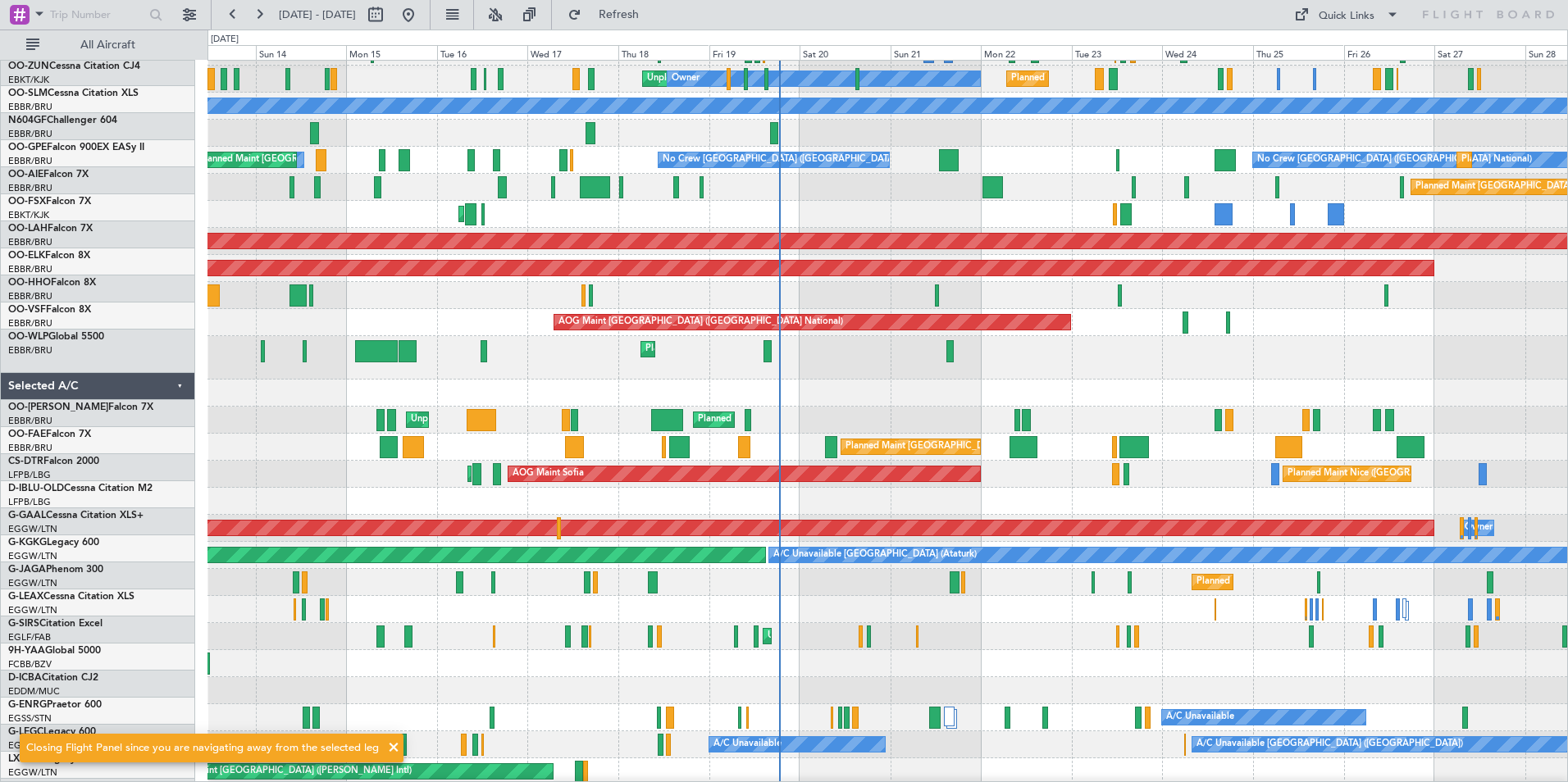
scroll to position [179, 0]
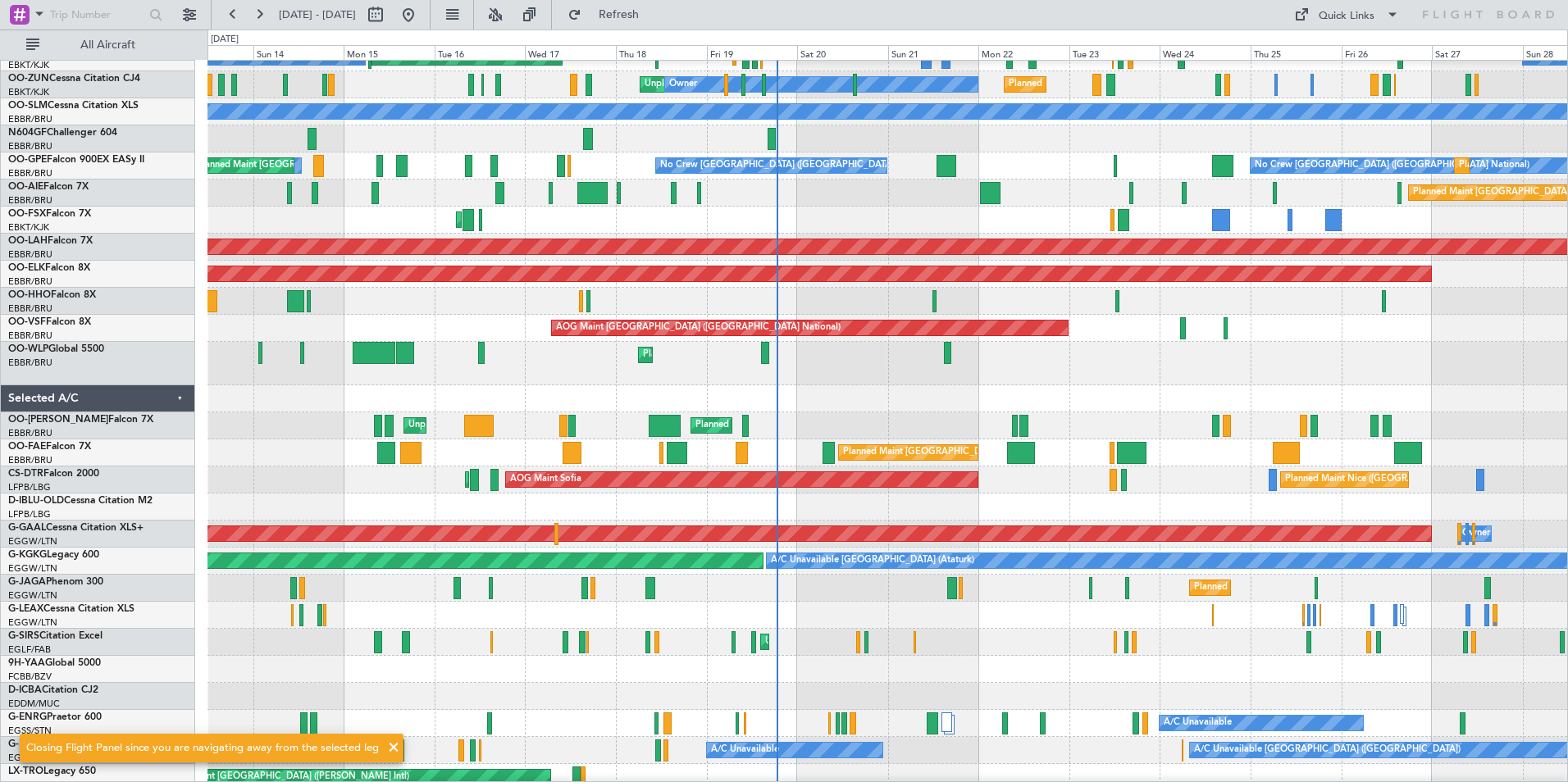
click at [838, 609] on div at bounding box center [887, 615] width 1360 height 27
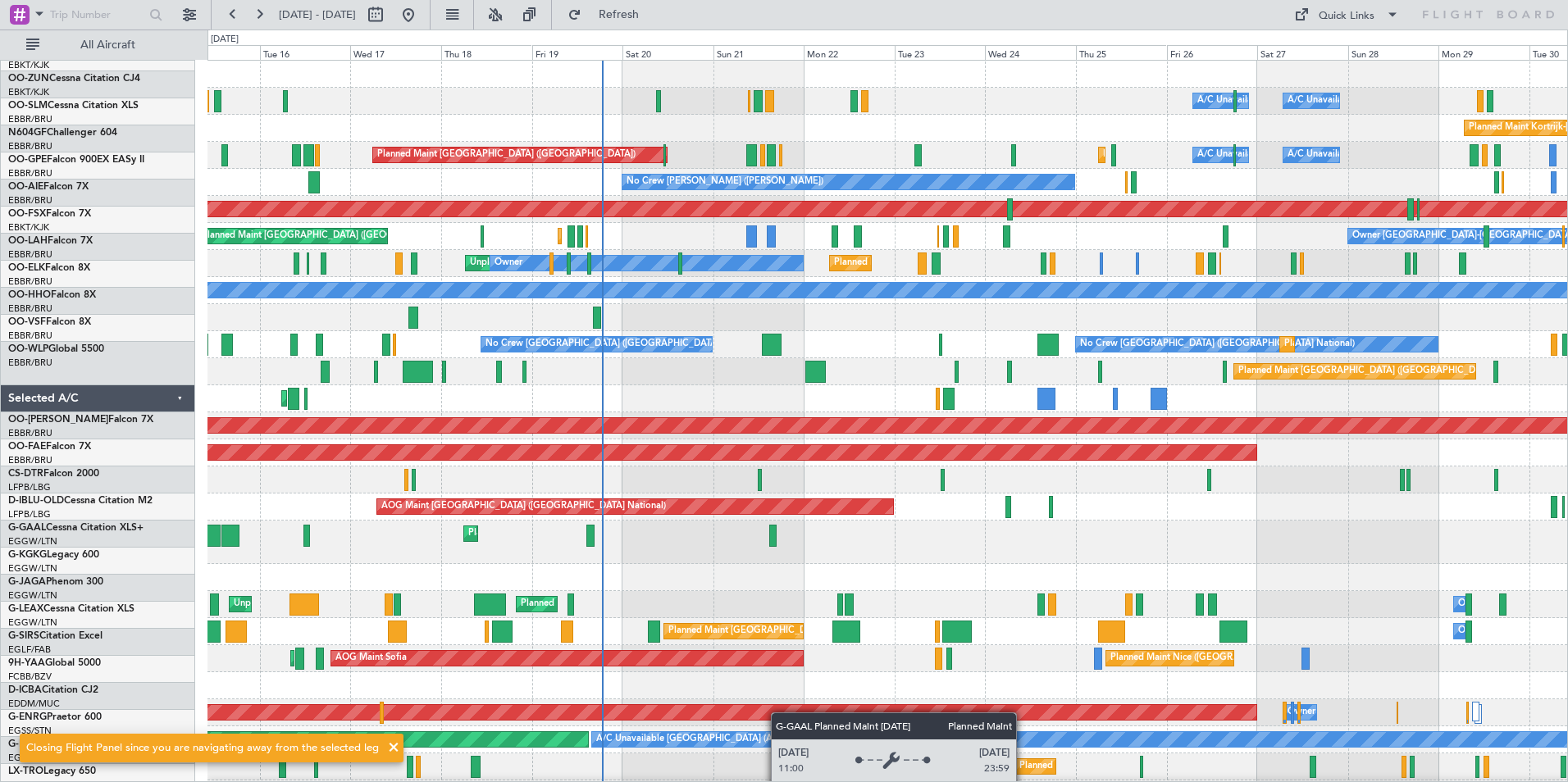
scroll to position [0, 0]
